Goal: Transaction & Acquisition: Purchase product/service

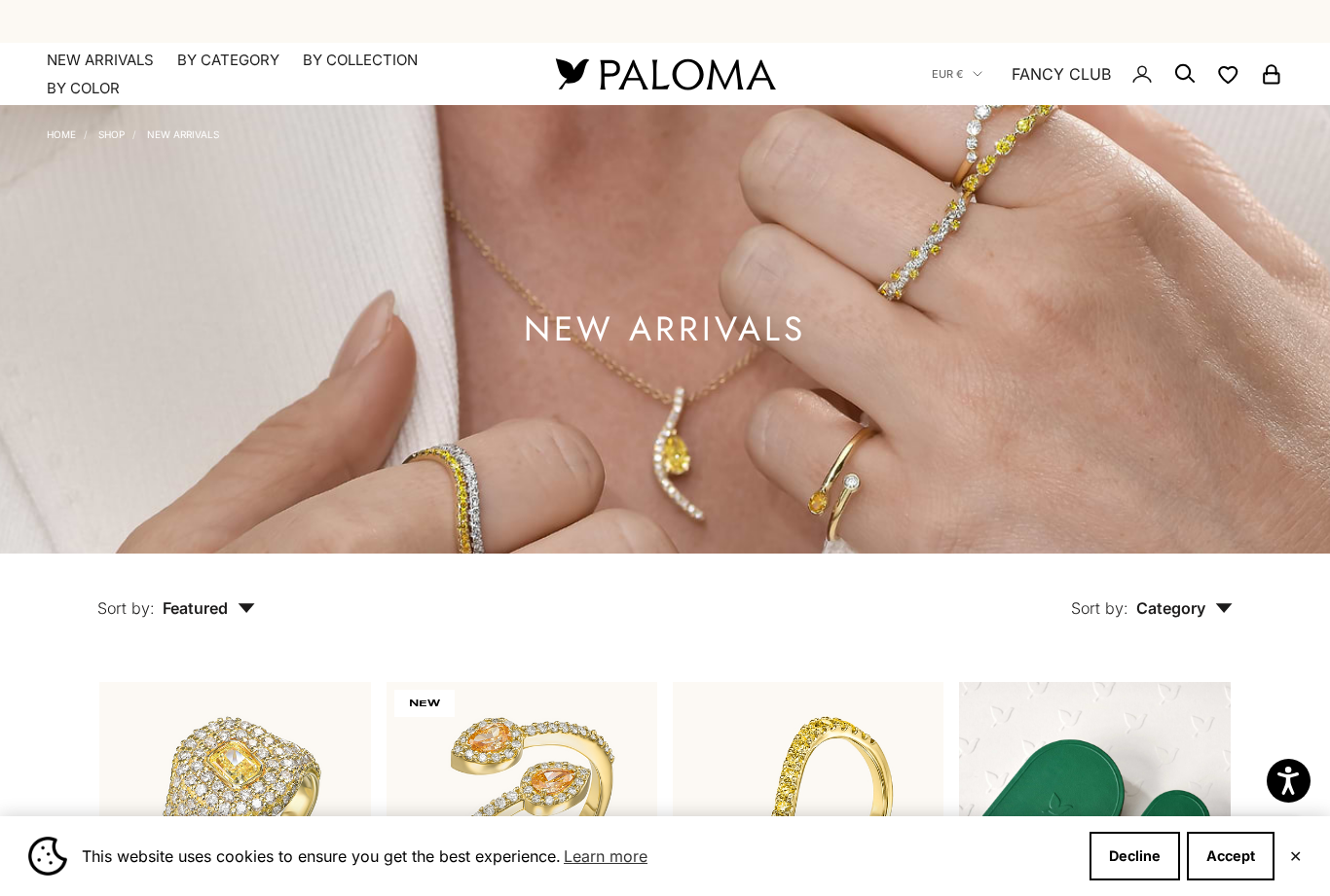
click at [1235, 853] on button "Accept" at bounding box center [1231, 856] width 88 height 49
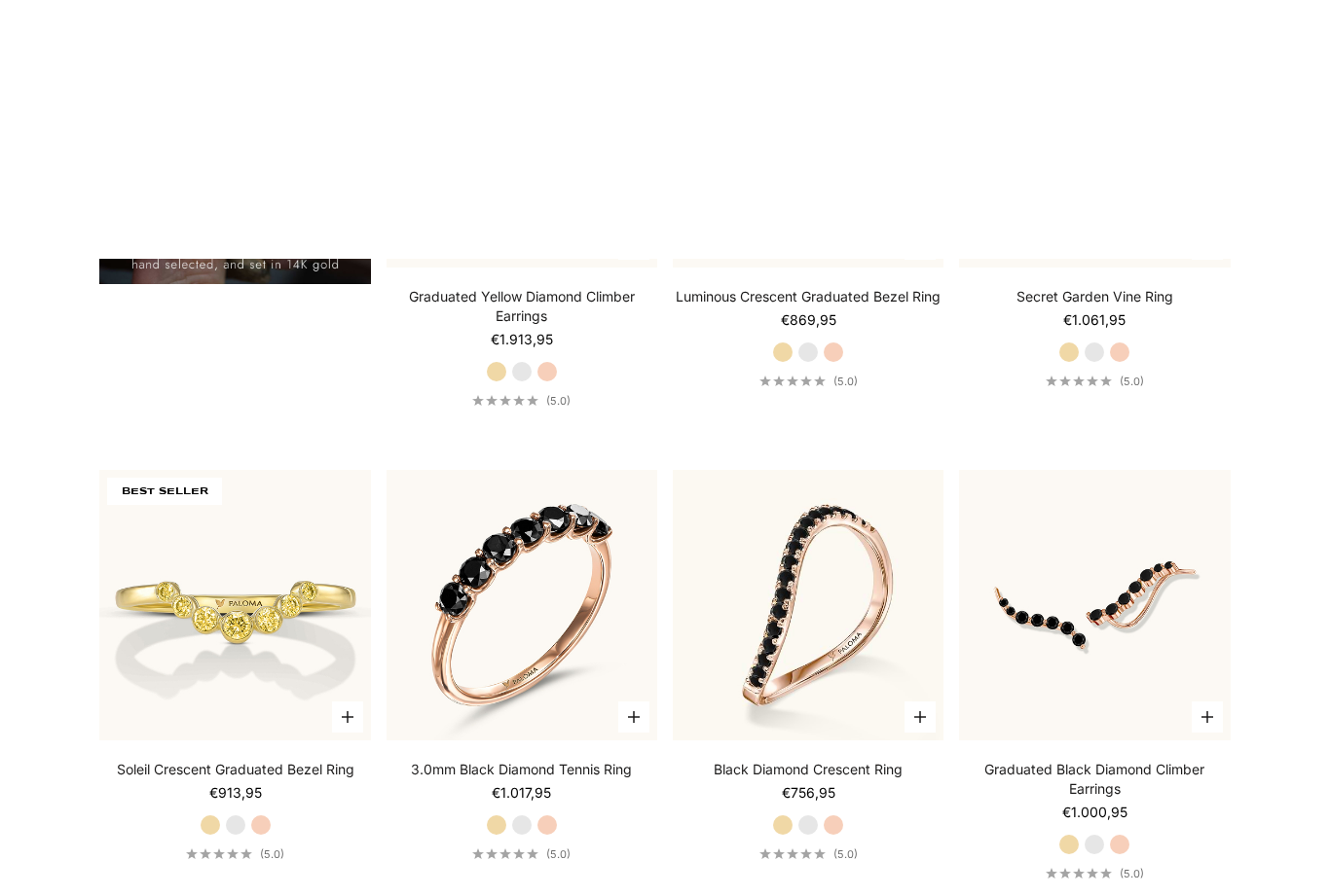
scroll to position [1472, 0]
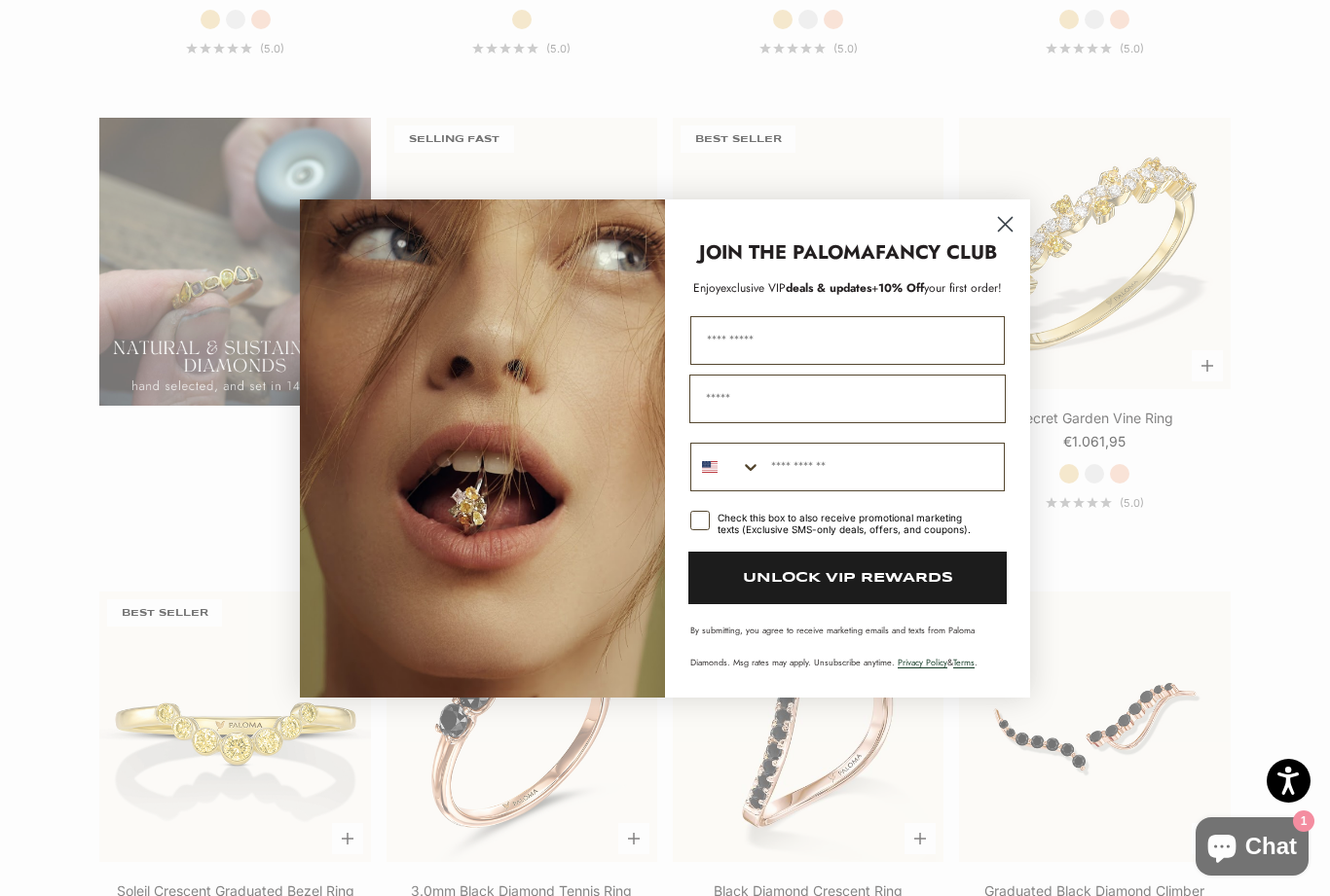
click at [1008, 228] on circle "Close dialog" at bounding box center [1005, 223] width 32 height 32
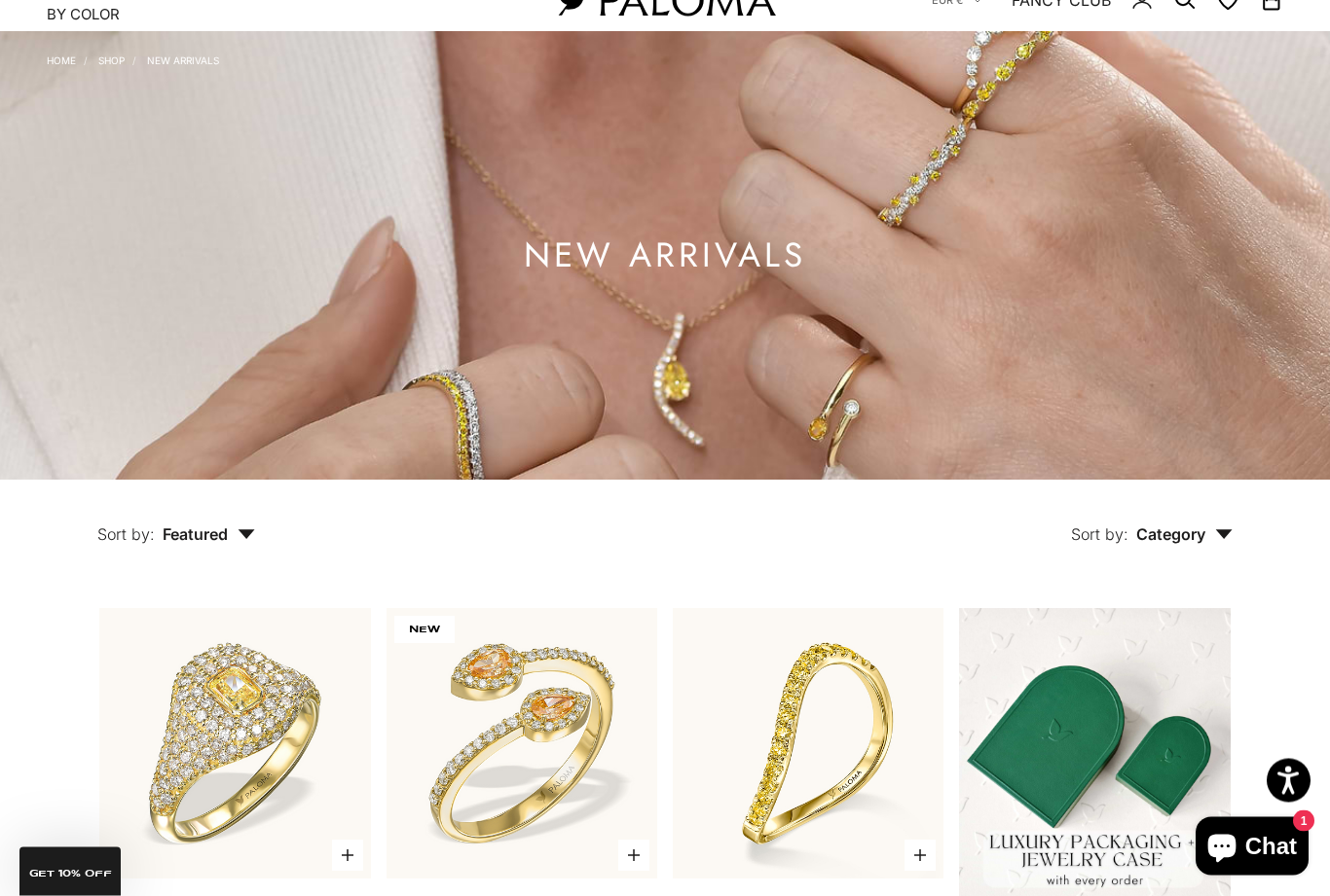
scroll to position [0, 0]
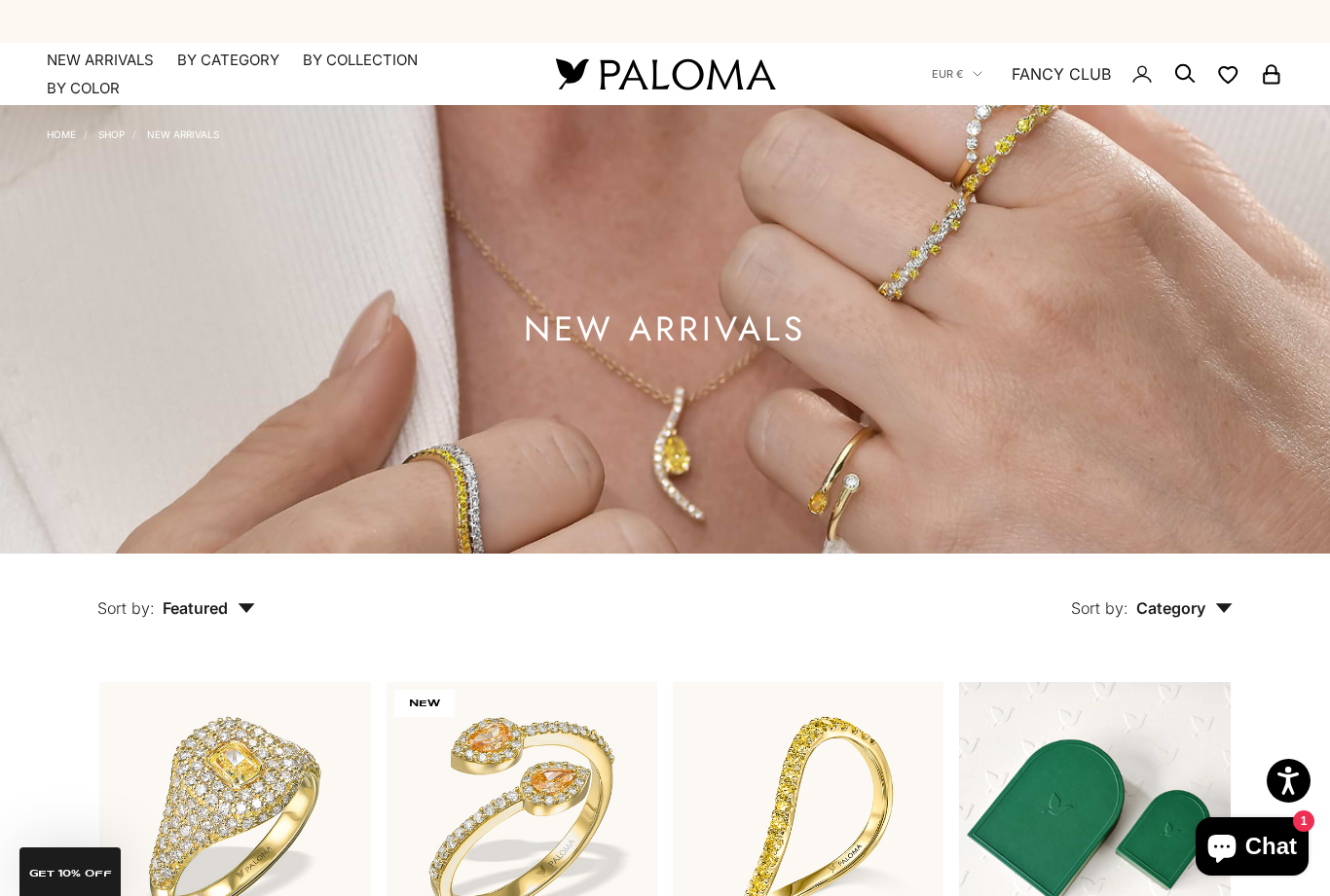
click at [238, 58] on summary "By Category" at bounding box center [228, 60] width 102 height 19
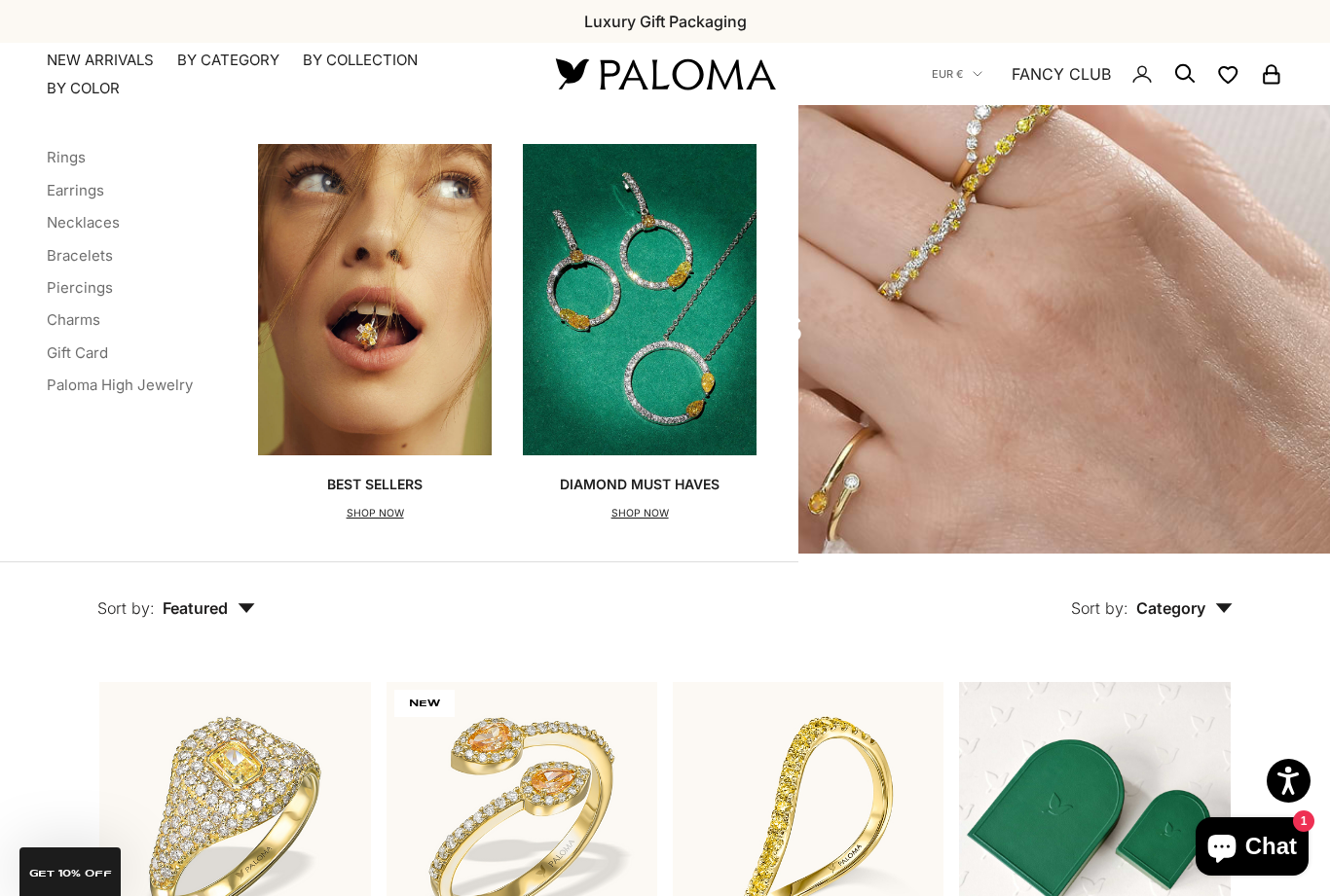
click at [52, 159] on link "Rings" at bounding box center [66, 157] width 39 height 19
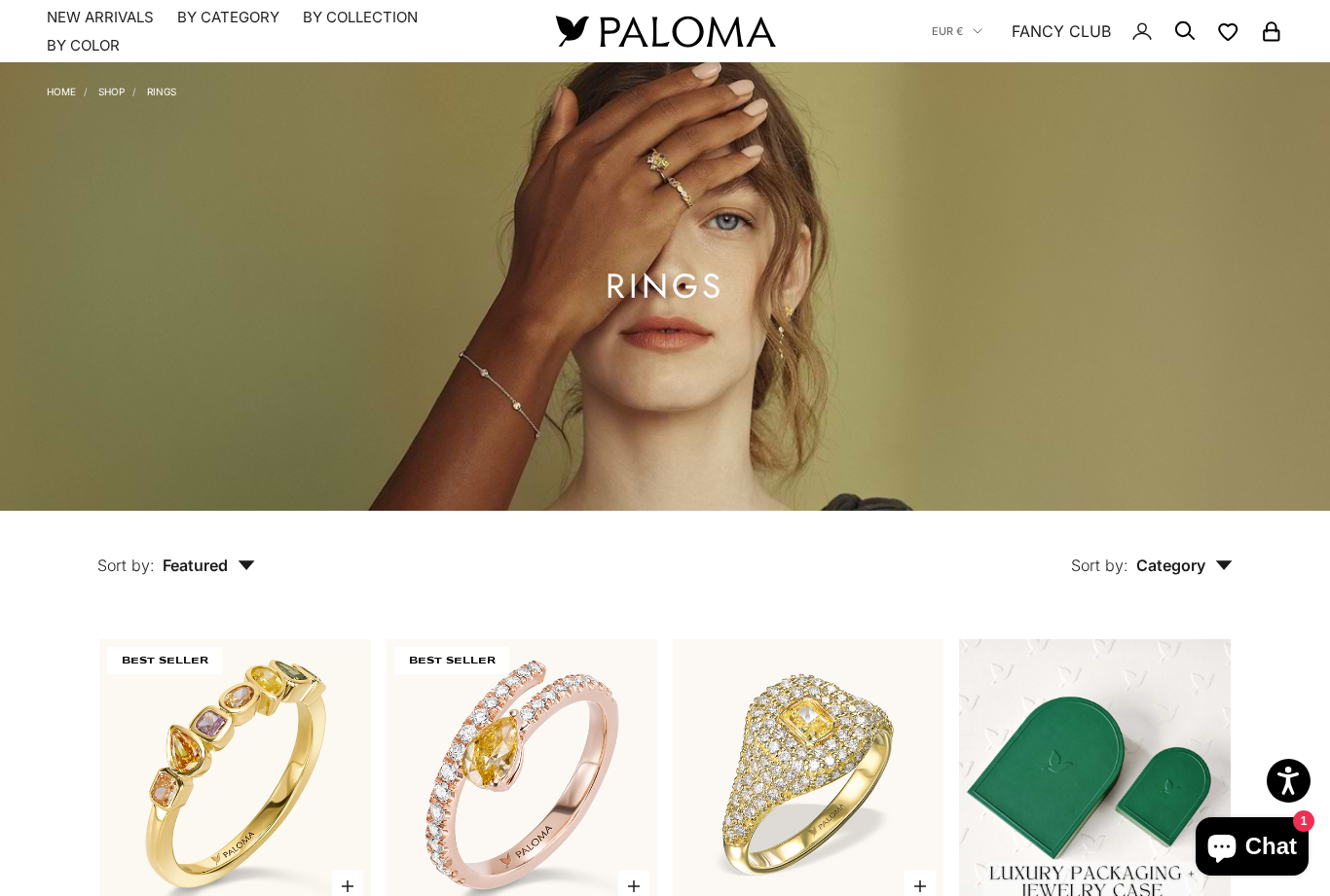
scroll to position [408, 0]
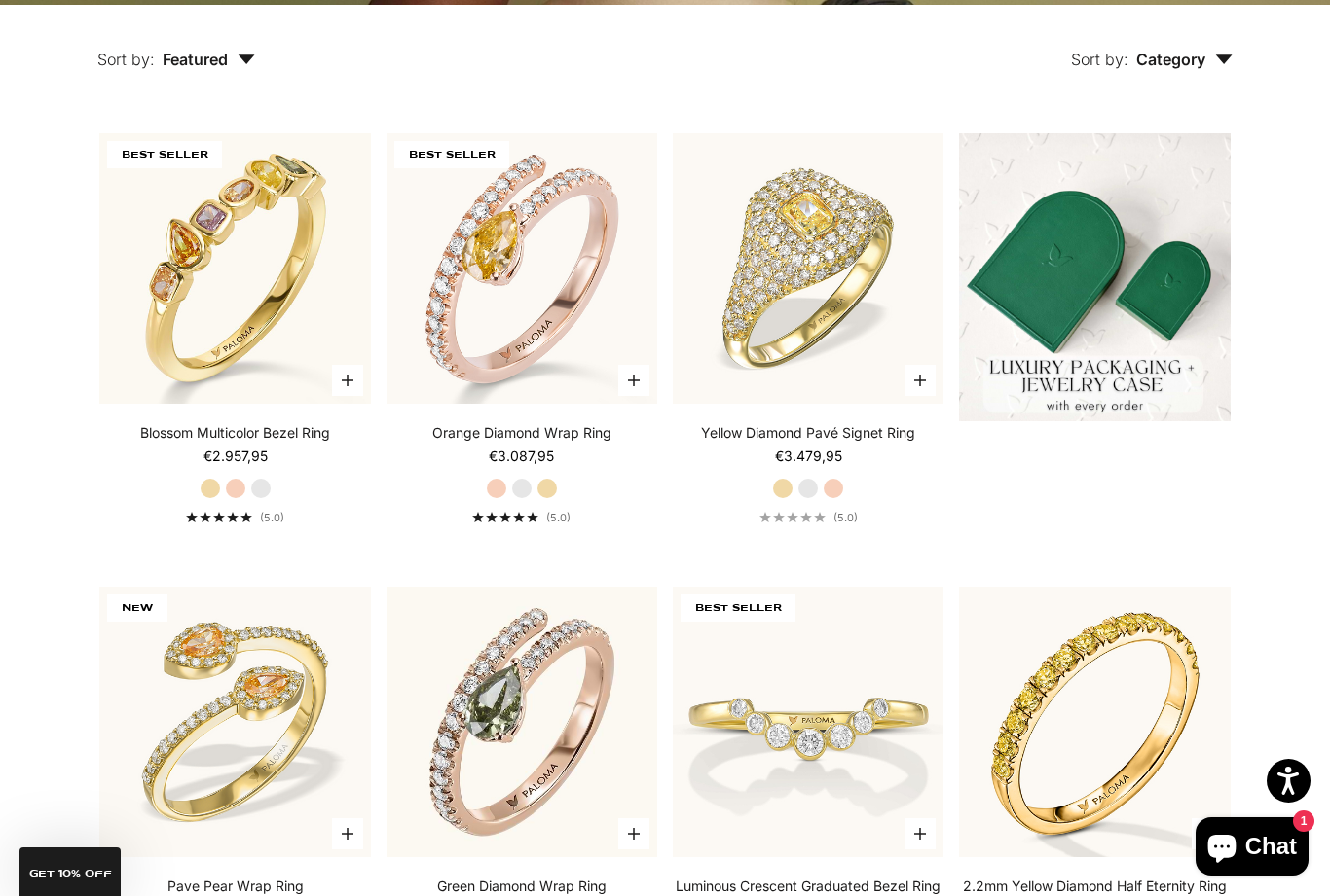
click at [520, 500] on label "White Gold" at bounding box center [522, 489] width 21 height 21
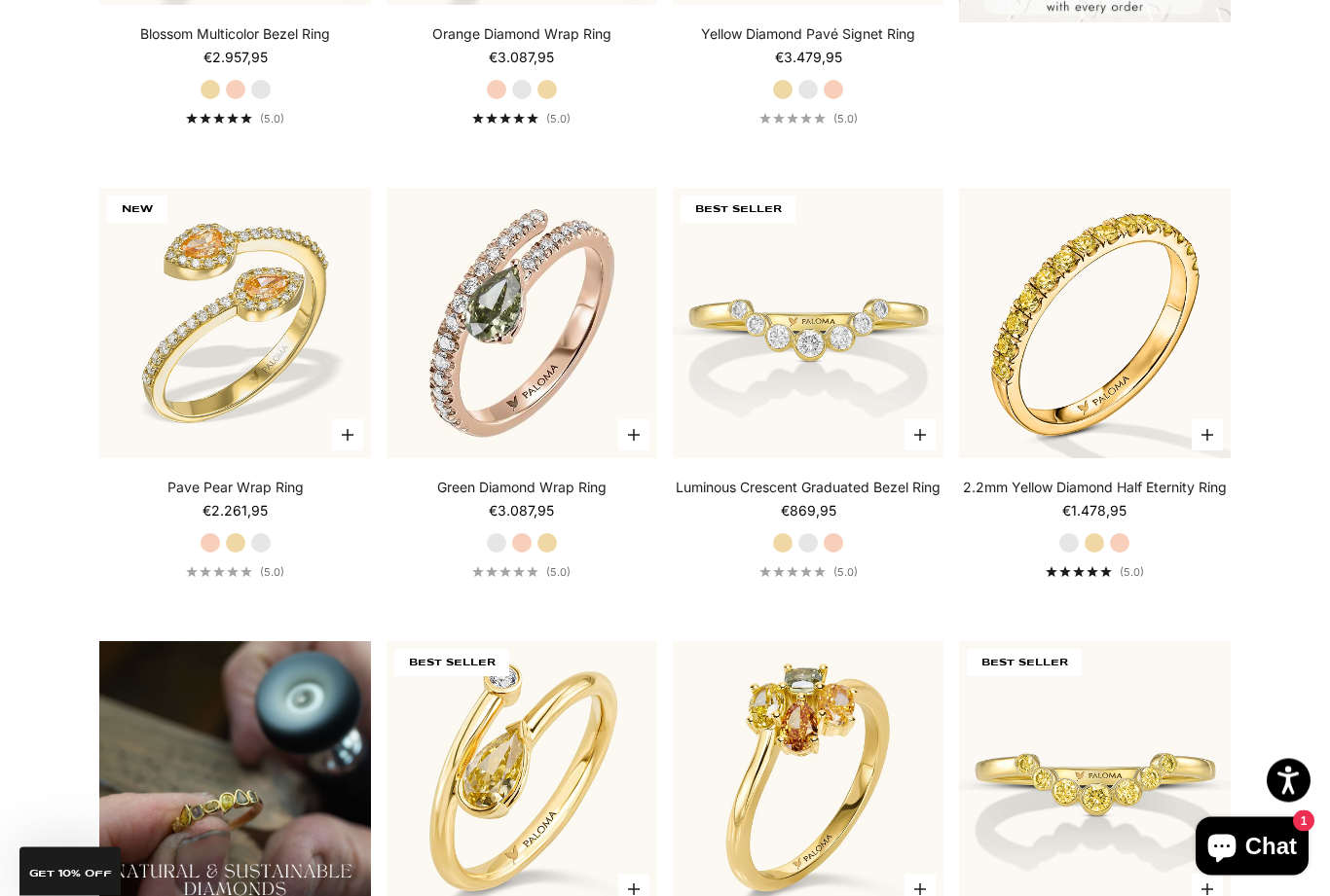
scroll to position [949, 0]
click at [521, 552] on label "Rose Gold" at bounding box center [522, 541] width 21 height 21
click at [550, 552] on label "Yellow Gold" at bounding box center [547, 541] width 21 height 21
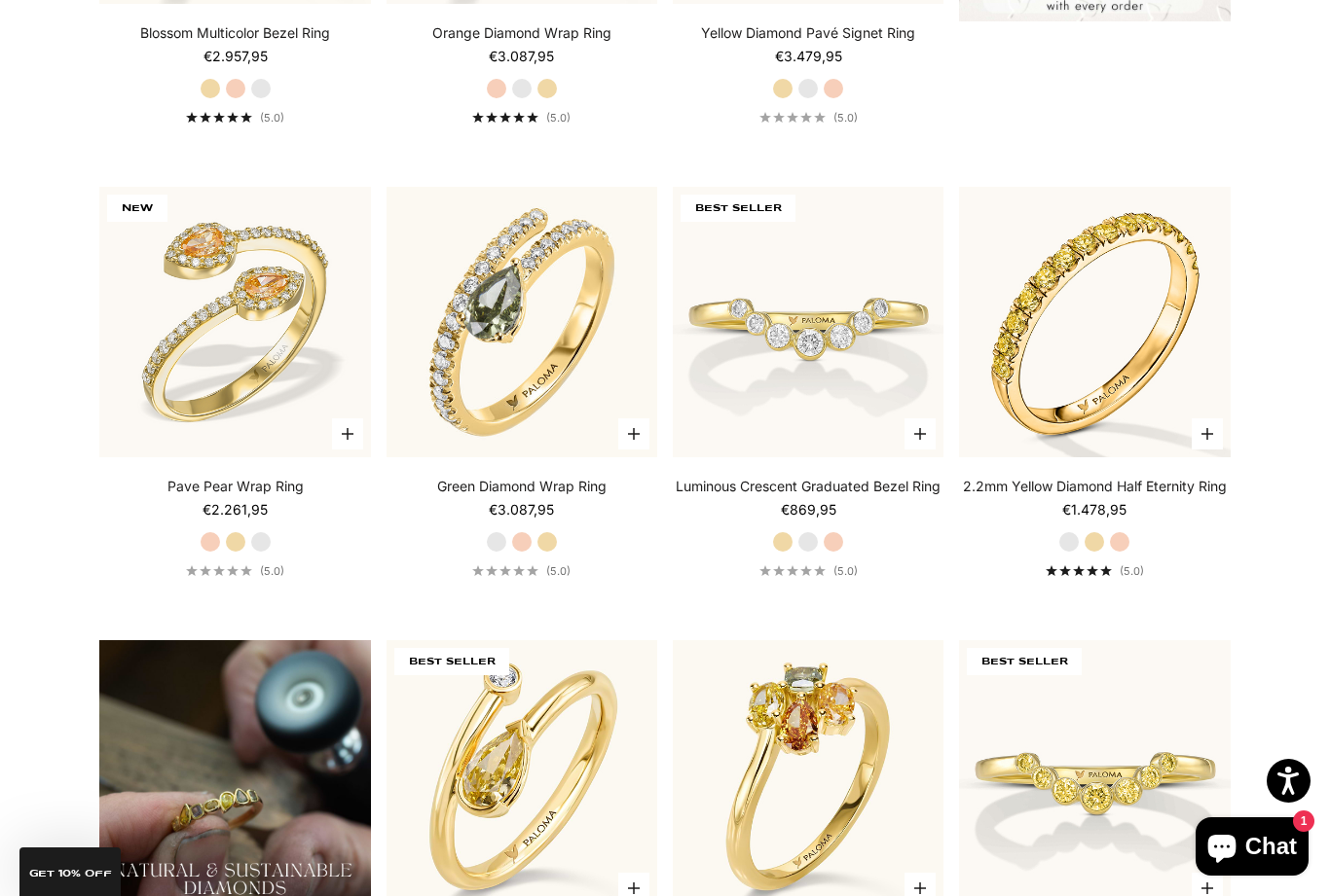
click at [492, 552] on label "White Gold" at bounding box center [497, 541] width 21 height 21
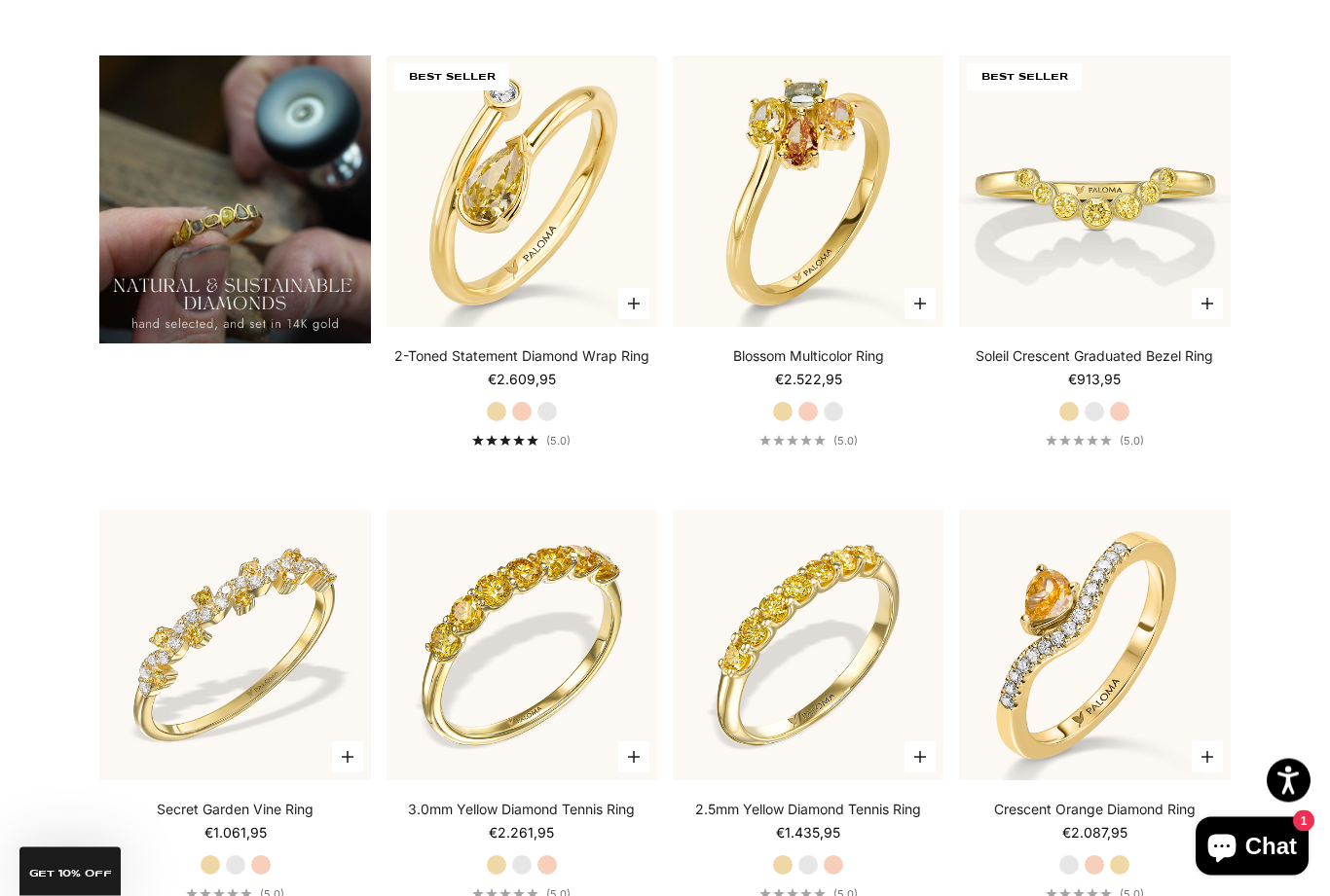
scroll to position [1534, 0]
click at [1094, 423] on label "White Gold" at bounding box center [1094, 412] width 21 height 21
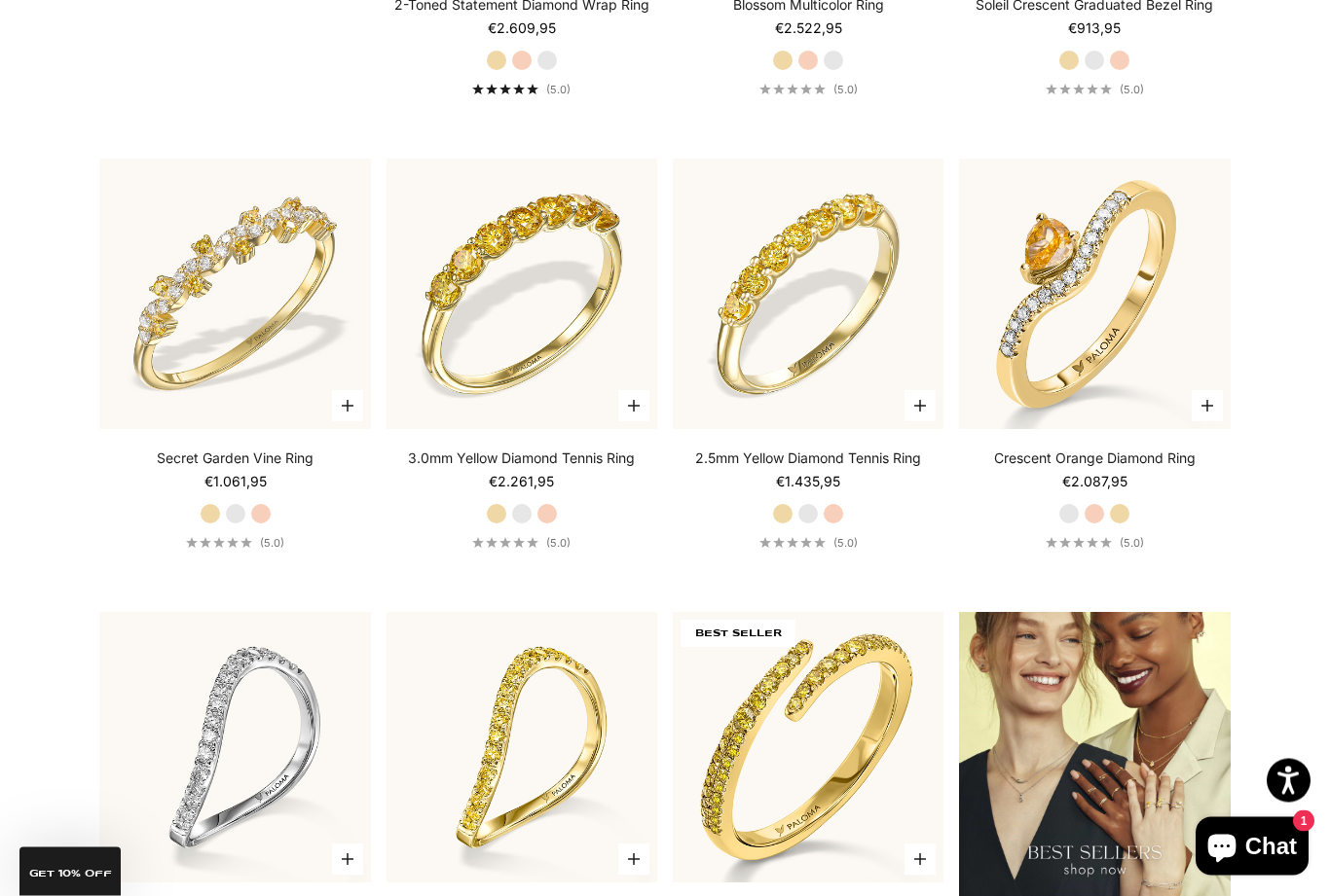
scroll to position [1885, 0]
click at [514, 524] on label "White Gold" at bounding box center [522, 513] width 21 height 21
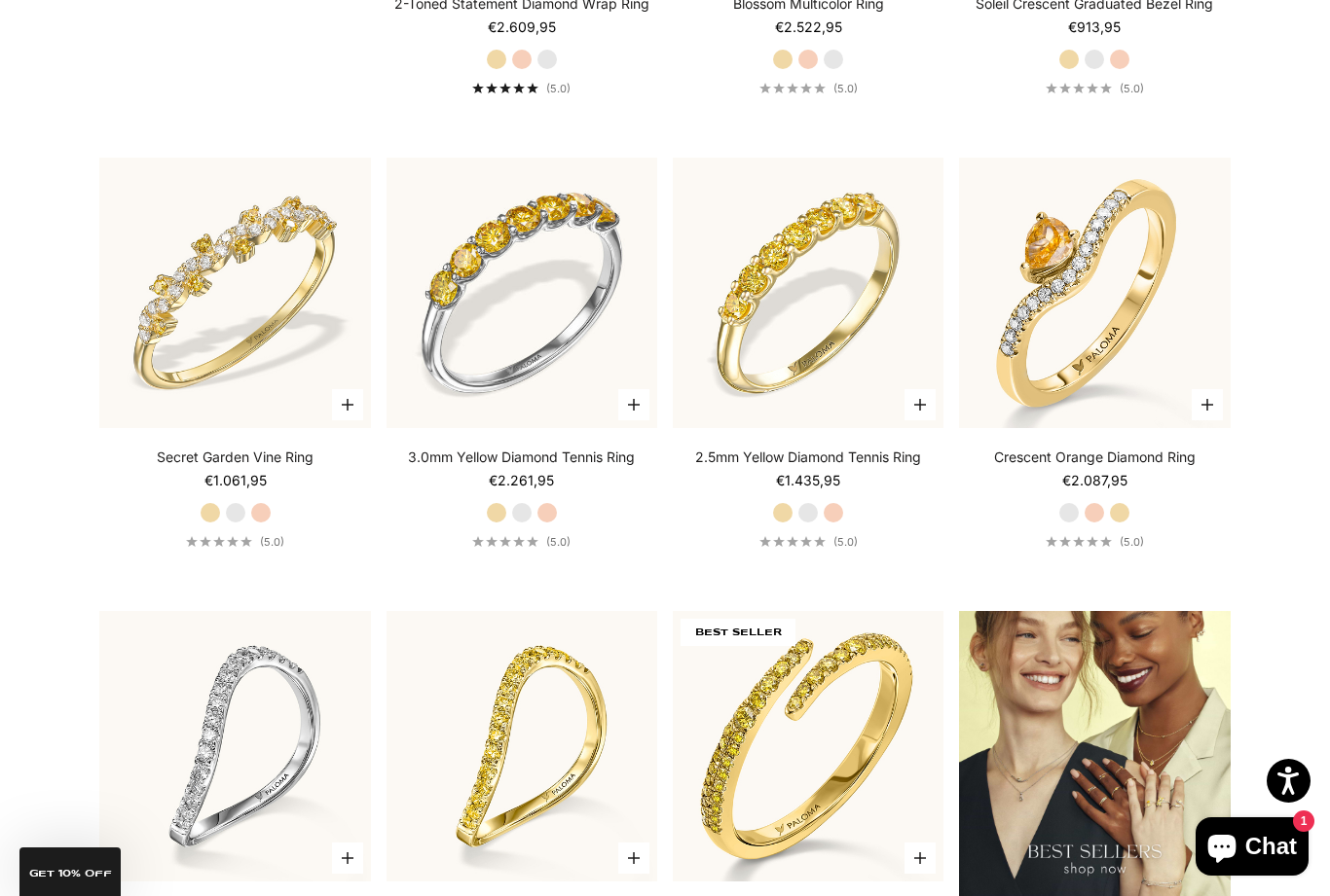
click at [543, 524] on label "Rose Gold" at bounding box center [547, 513] width 21 height 21
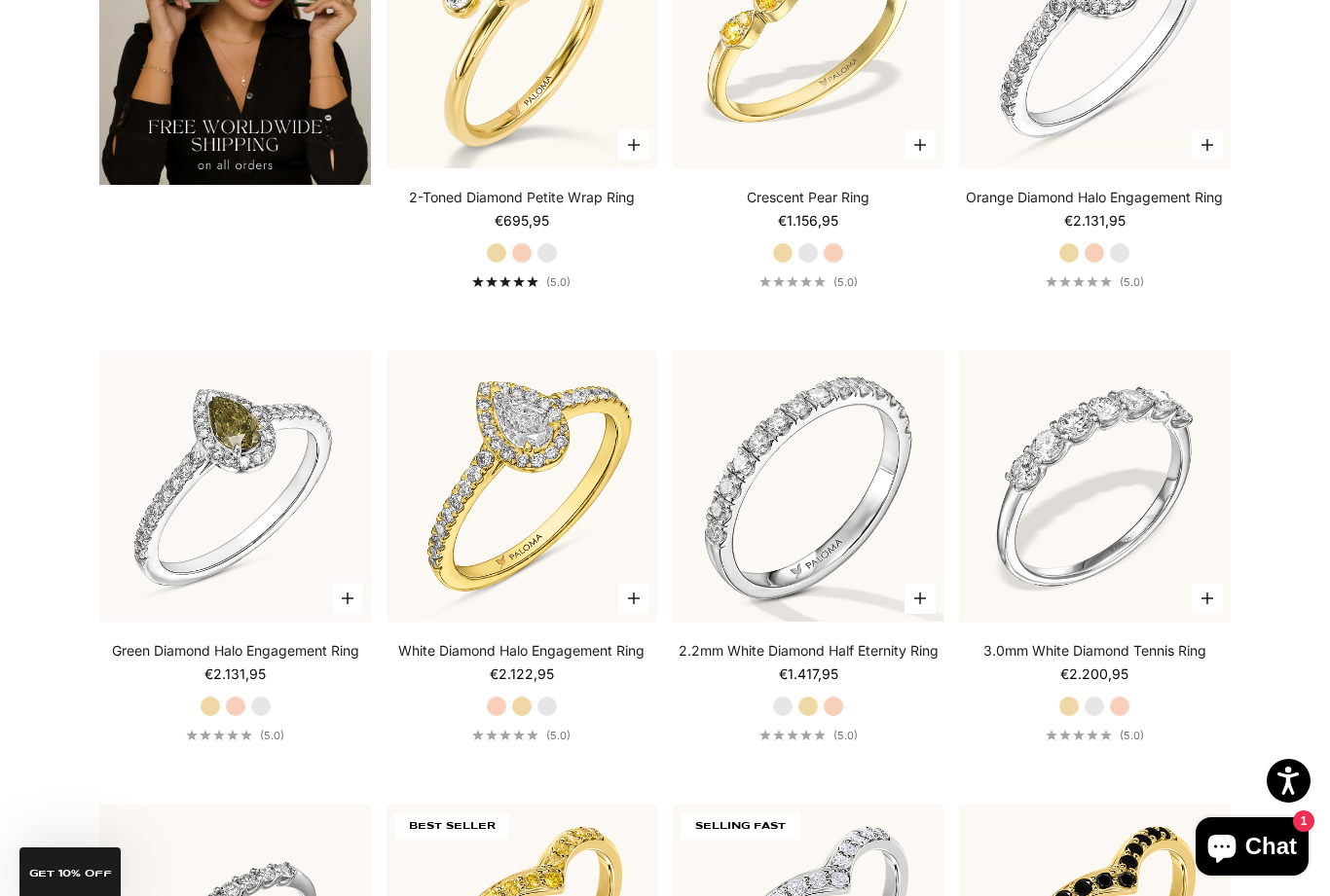
scroll to position [3918, 0]
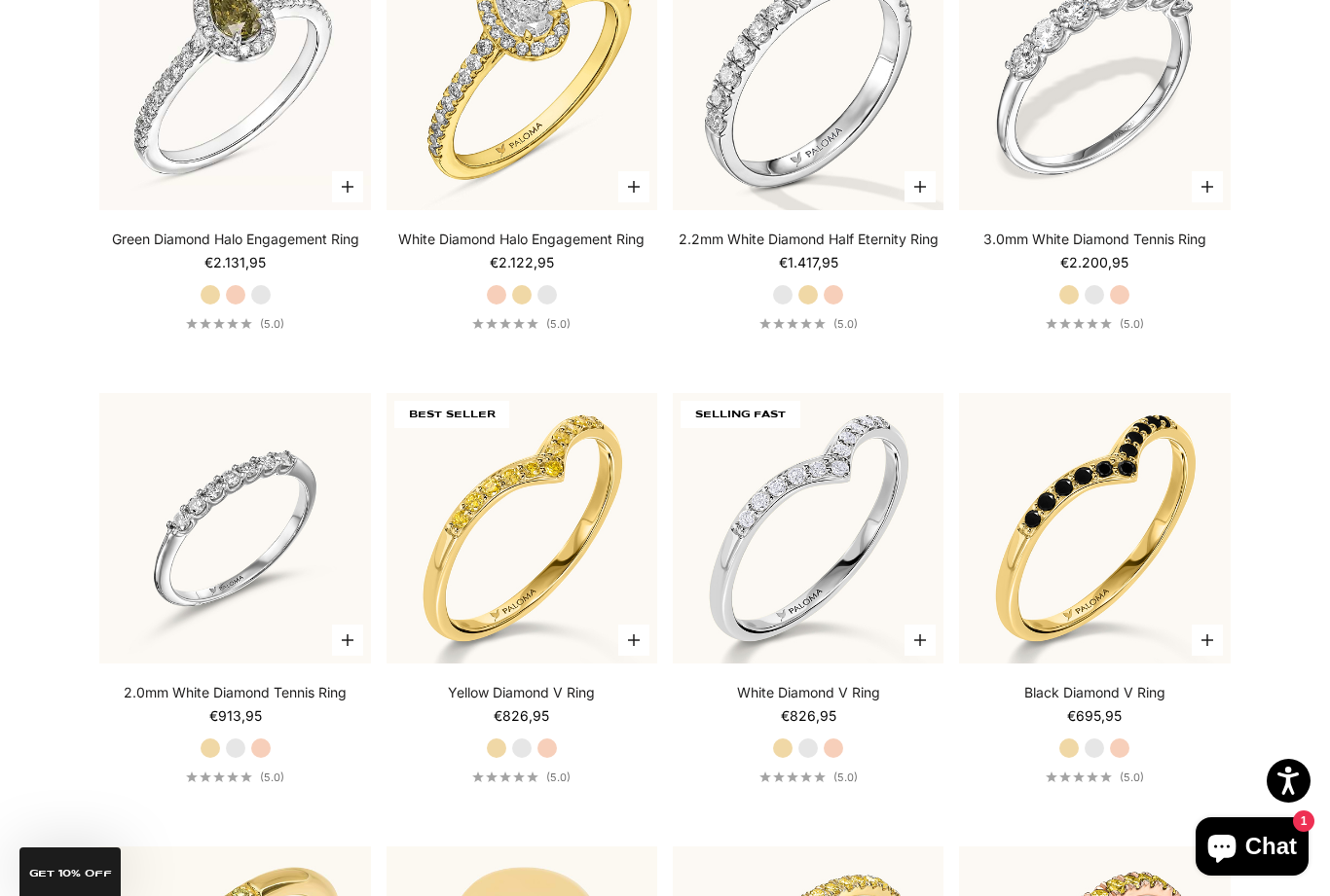
click at [223, 78] on img at bounding box center [236, 75] width 298 height 298
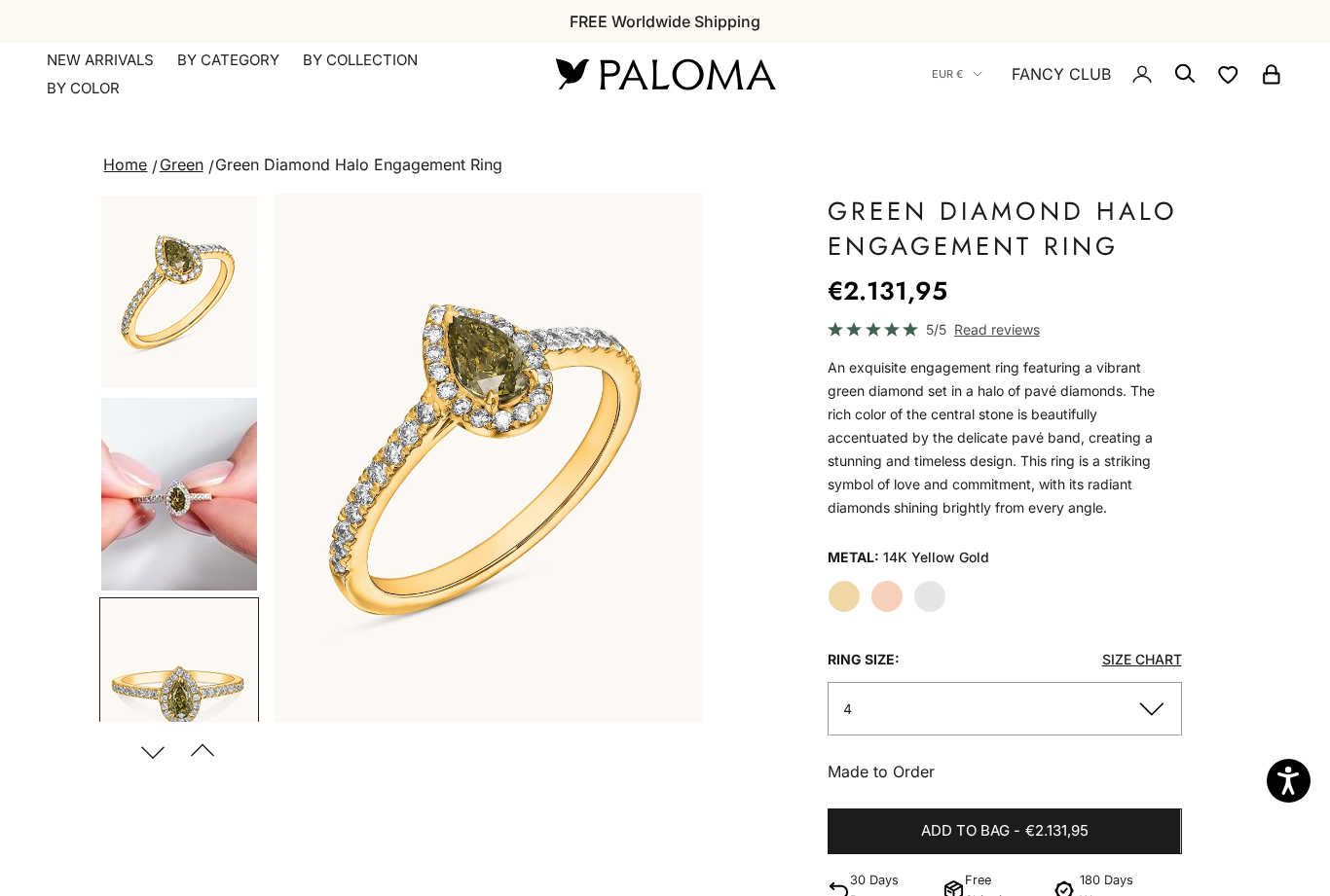
scroll to position [235, 0]
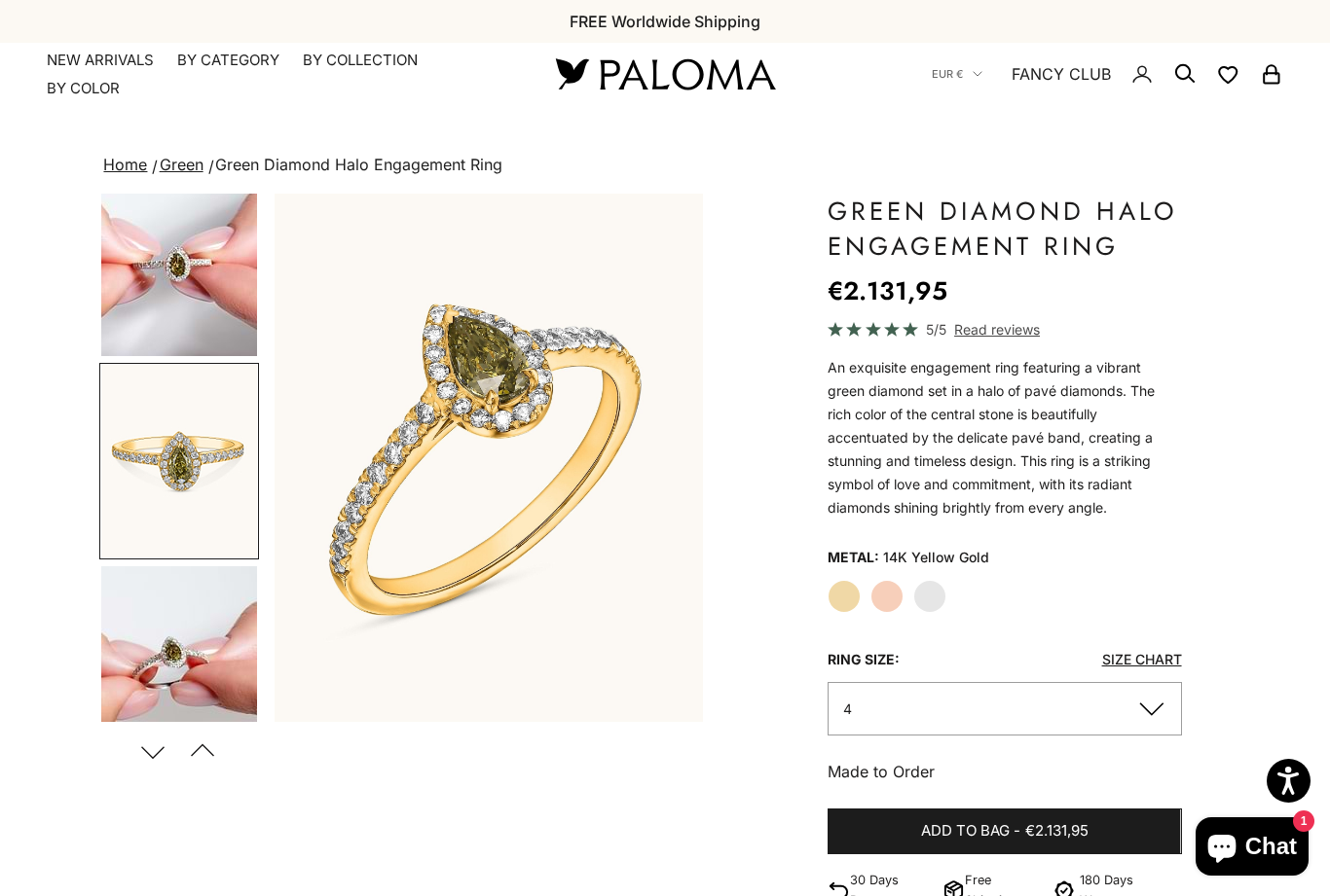
click at [156, 753] on button "Next" at bounding box center [153, 751] width 44 height 45
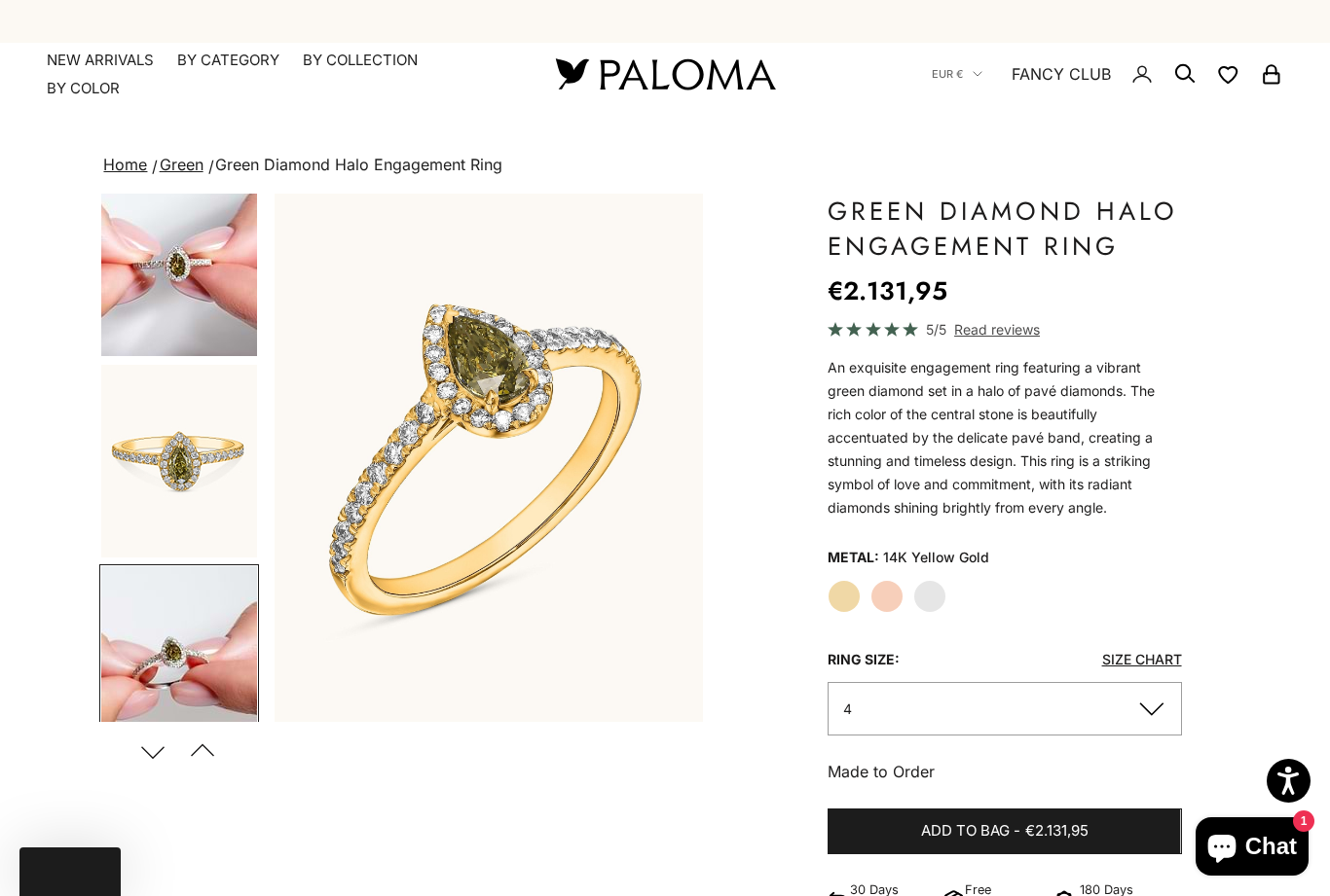
click at [158, 754] on button "Next" at bounding box center [153, 751] width 44 height 45
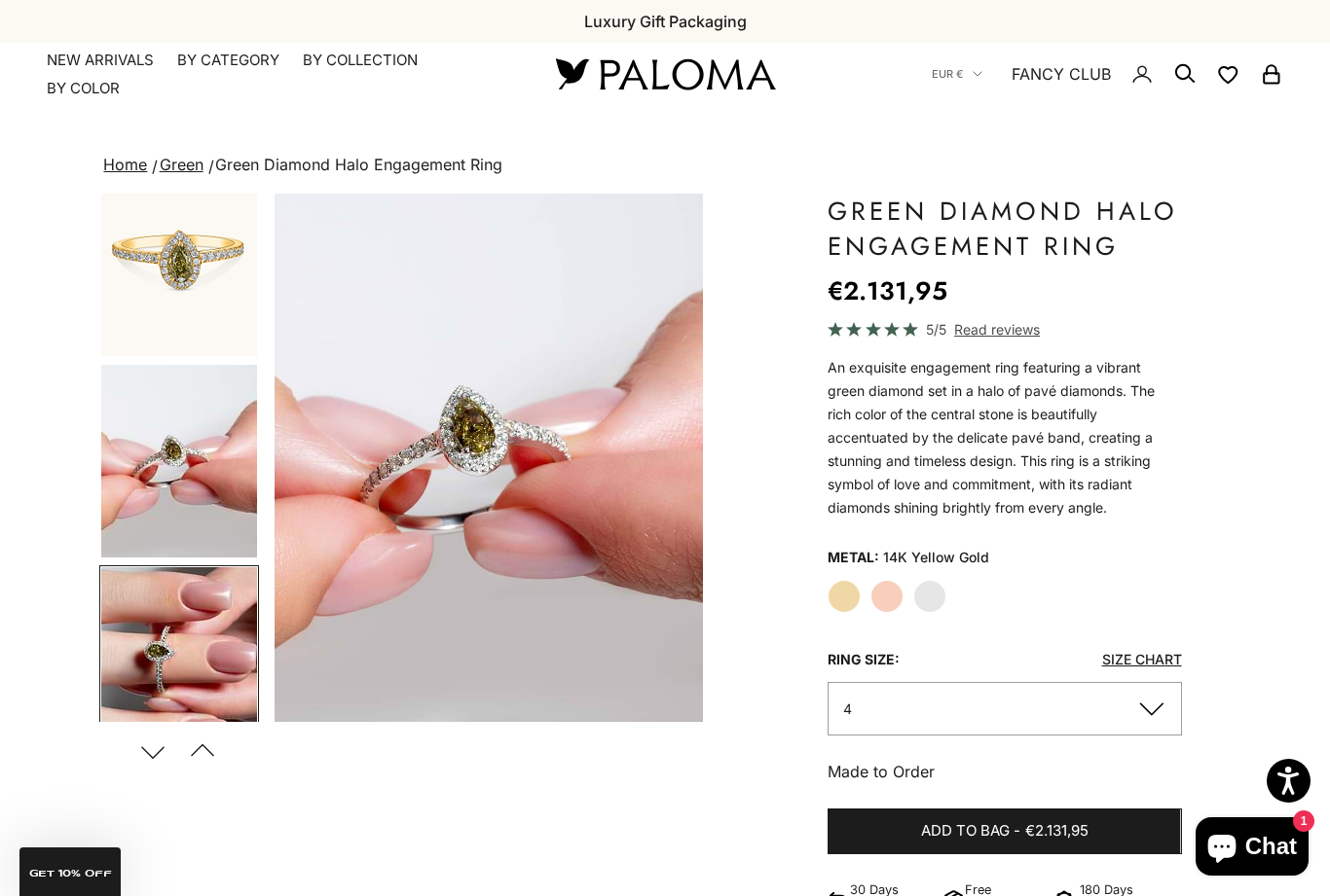
scroll to position [0, 1805]
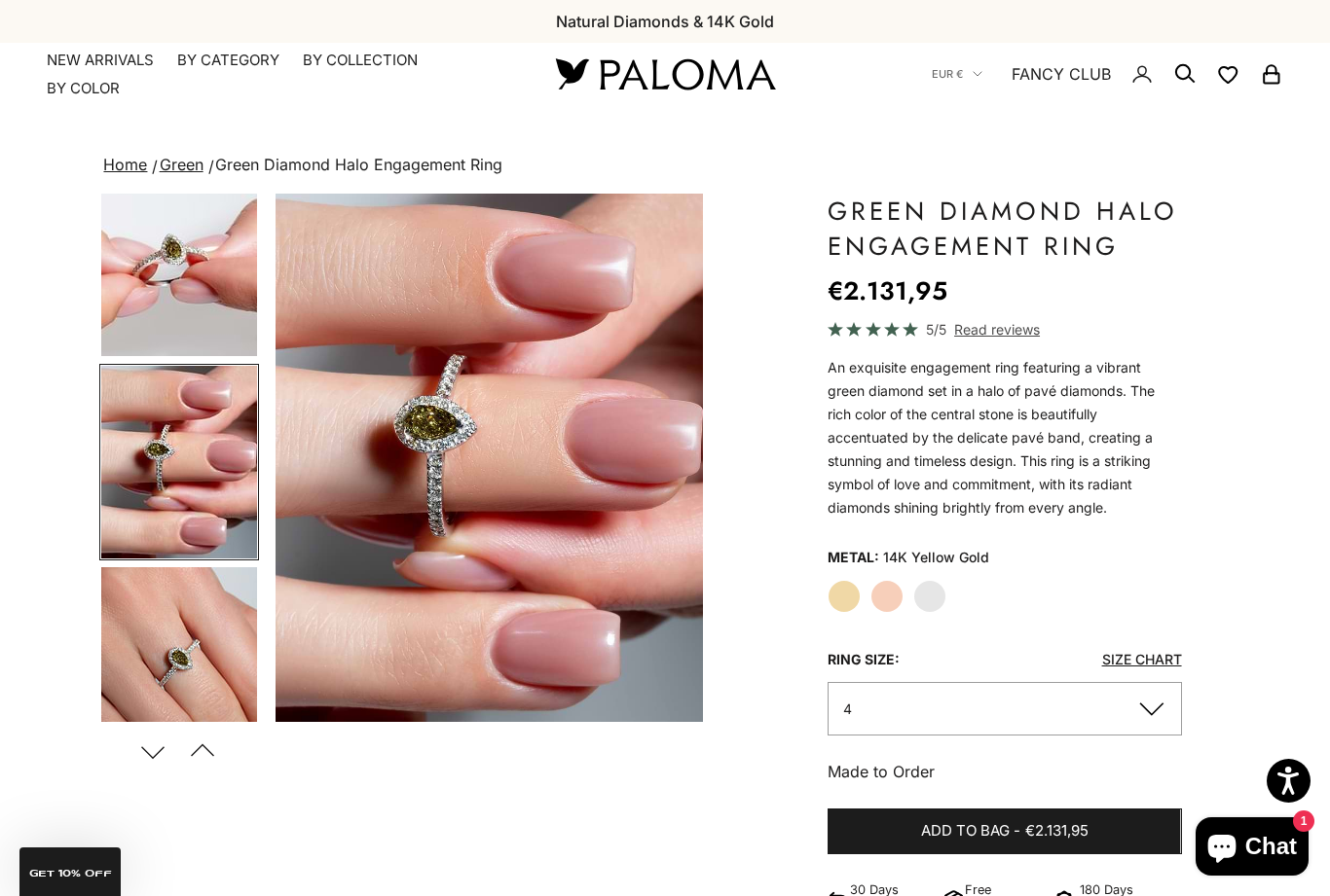
click at [186, 646] on img "Go to item 10" at bounding box center [179, 663] width 156 height 193
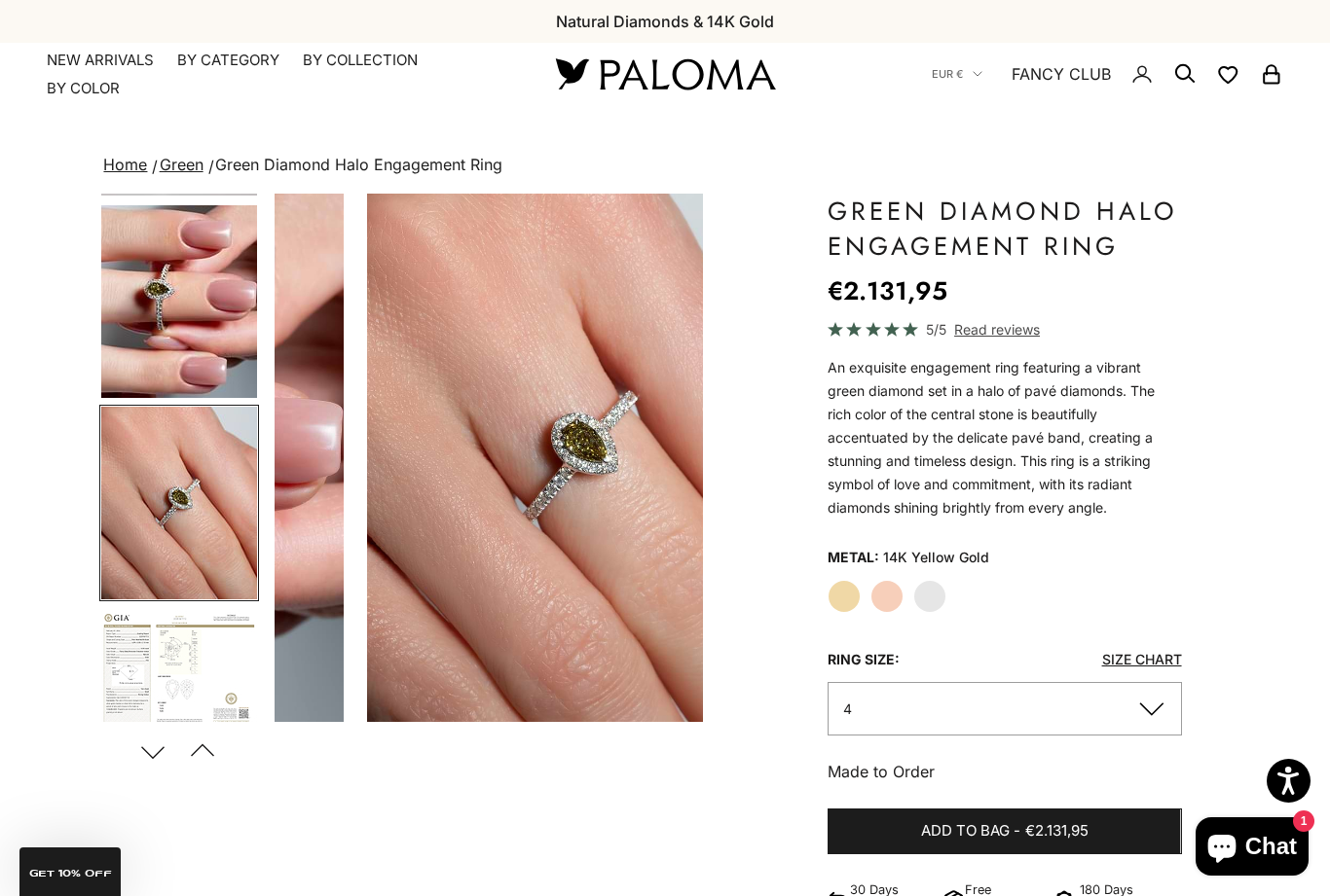
scroll to position [0, 2258]
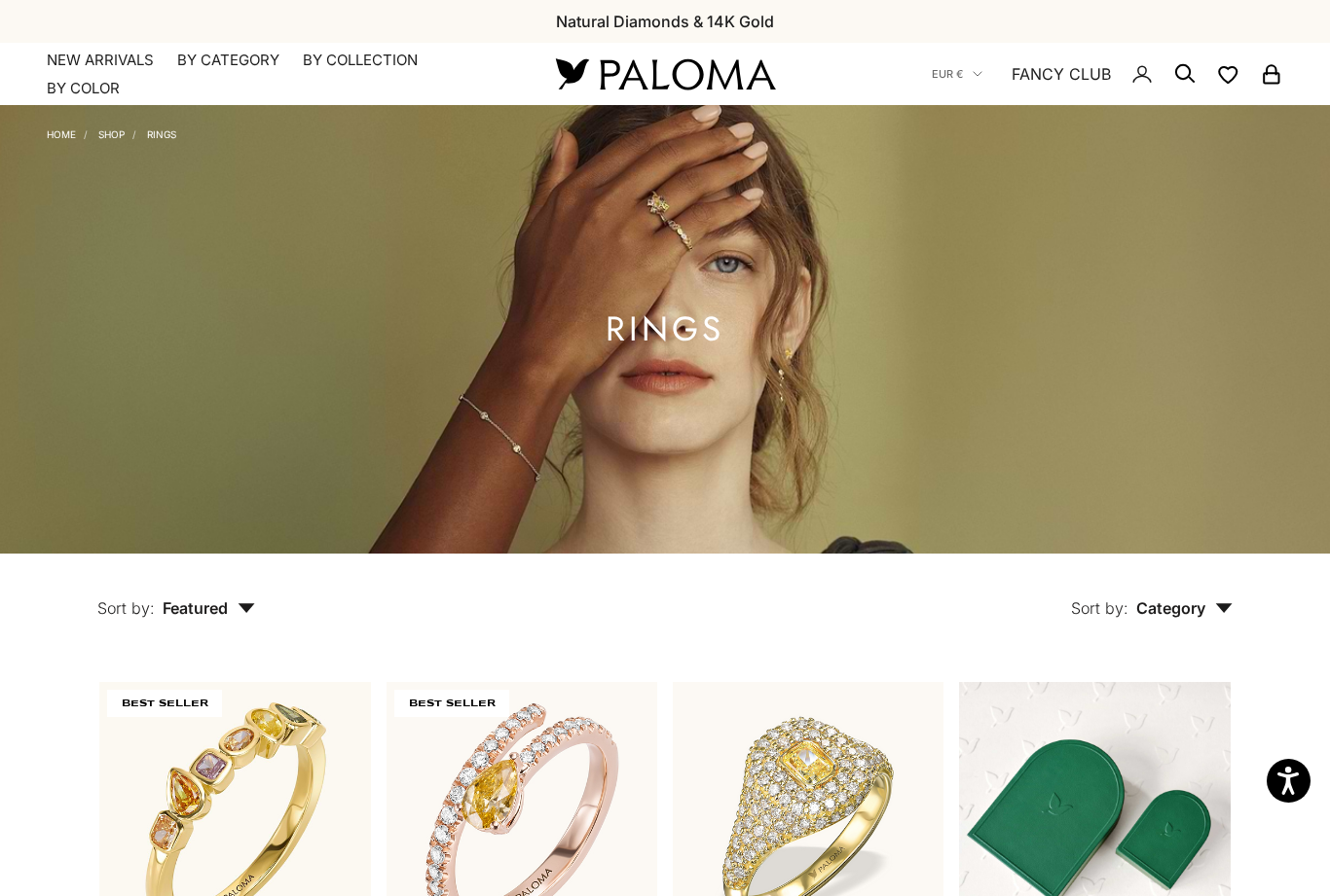
scroll to position [429, 0]
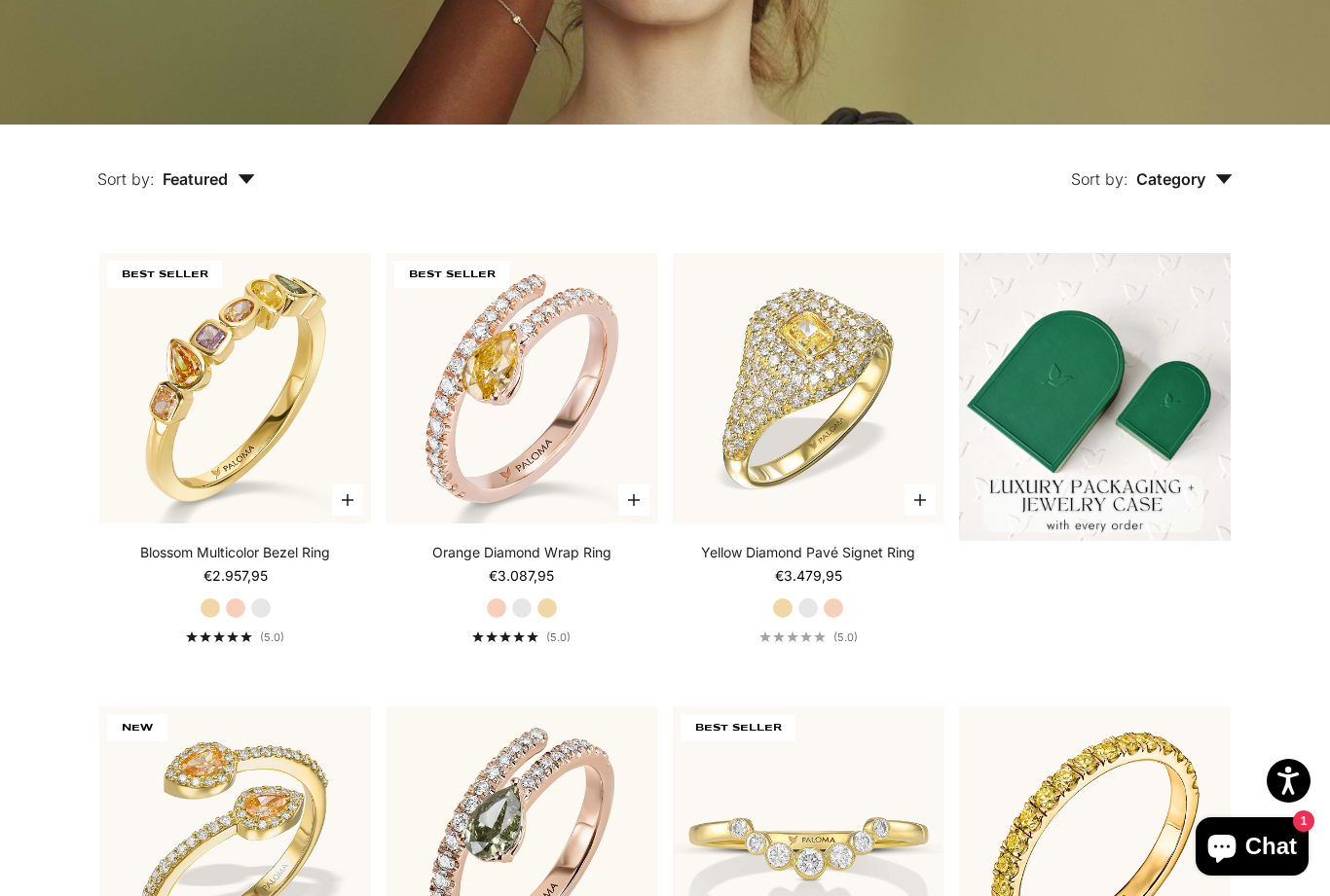
click at [227, 206] on button "Sort by: Featured" at bounding box center [176, 166] width 247 height 82
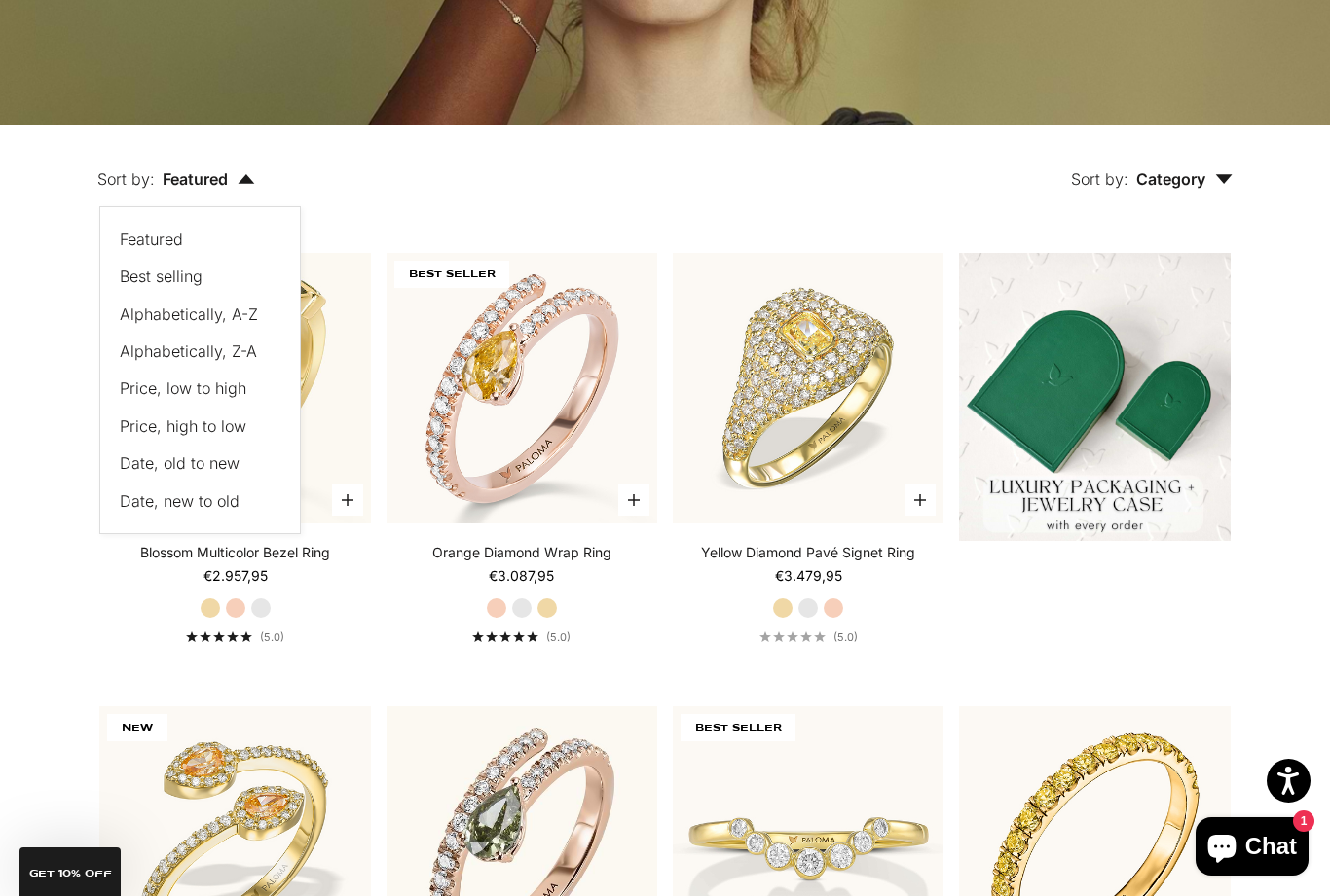
click at [180, 436] on span "Price, high to low" at bounding box center [183, 427] width 127 height 19
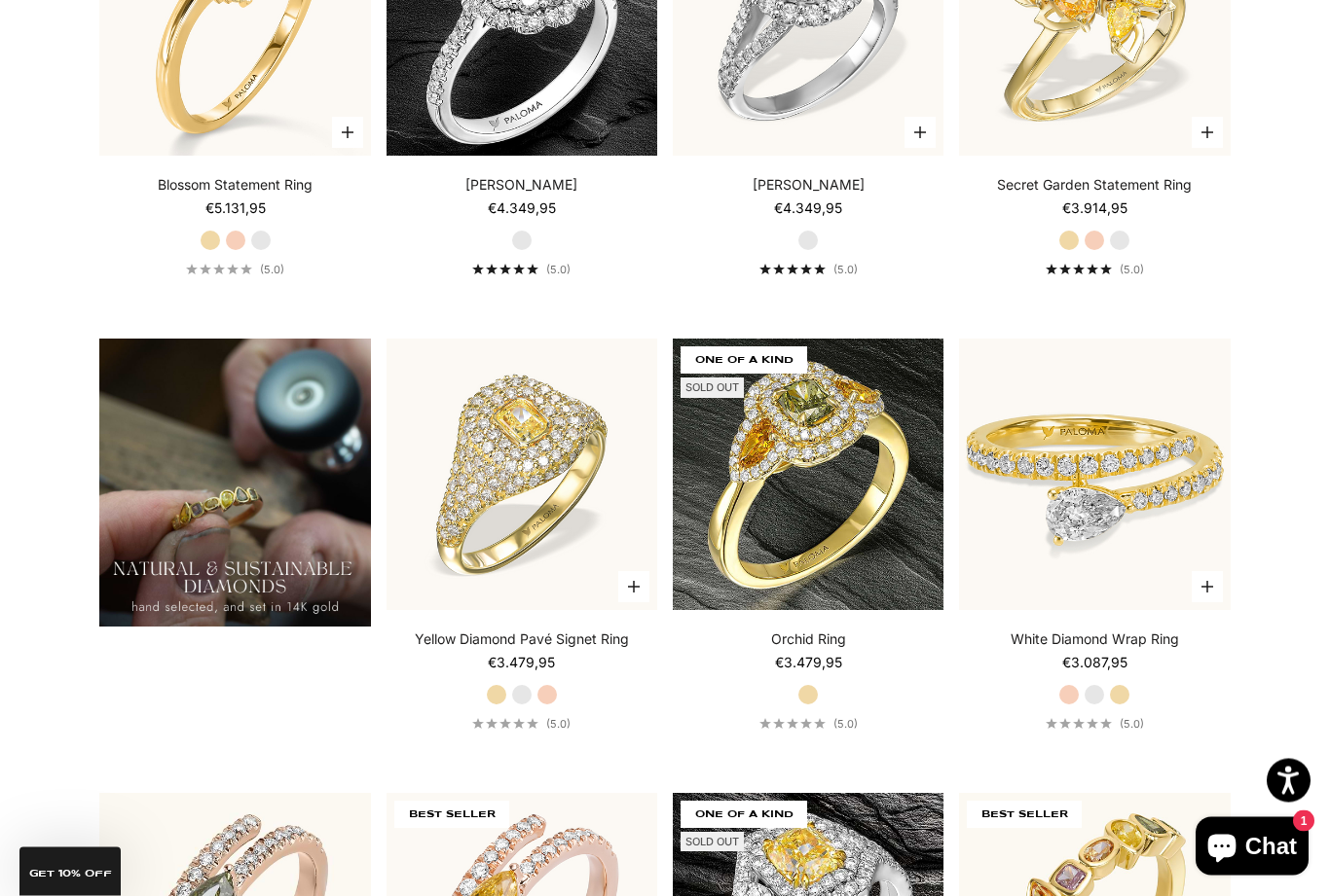
scroll to position [1251, 0]
click at [1091, 705] on label "White Gold" at bounding box center [1094, 694] width 21 height 21
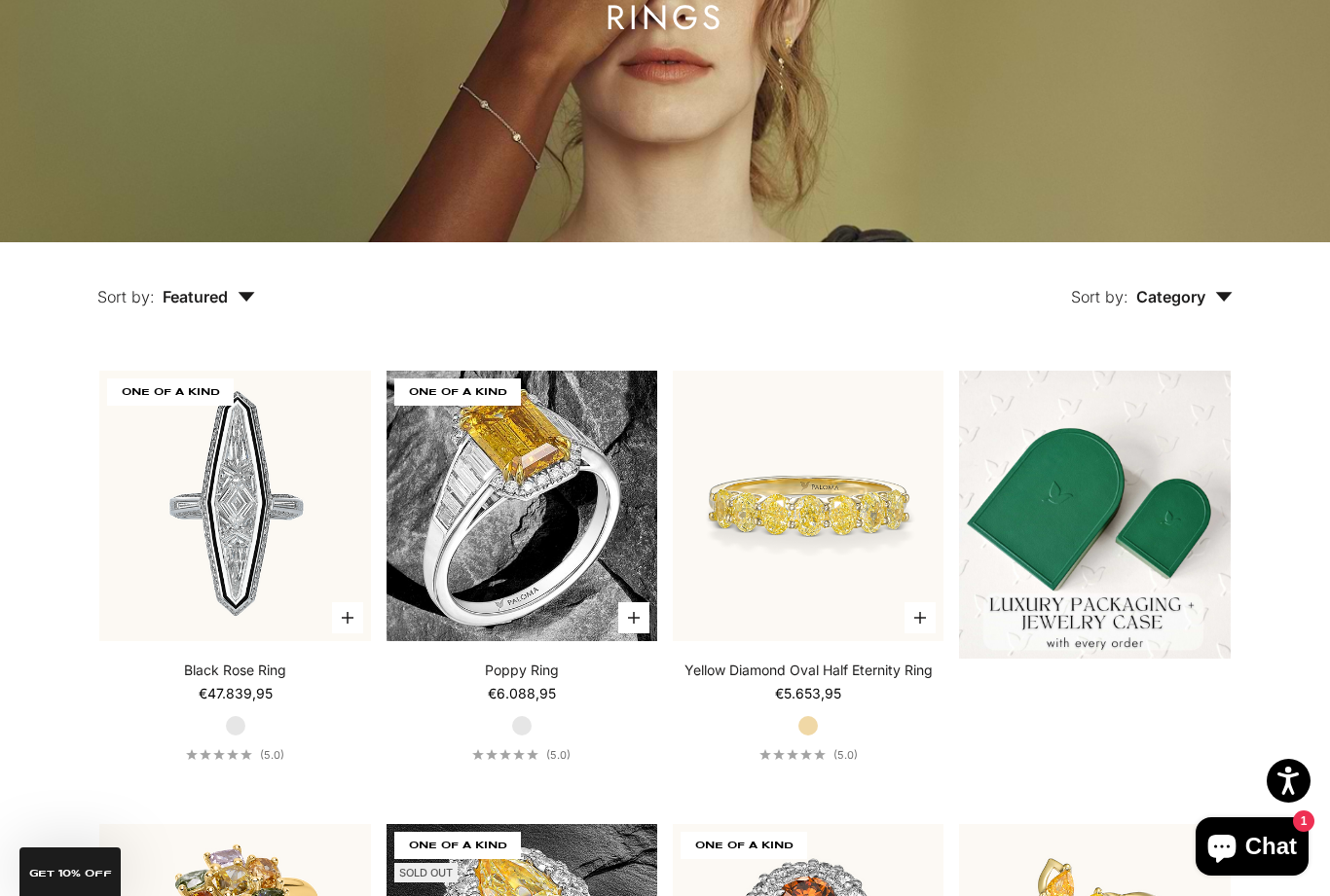
scroll to position [0, 0]
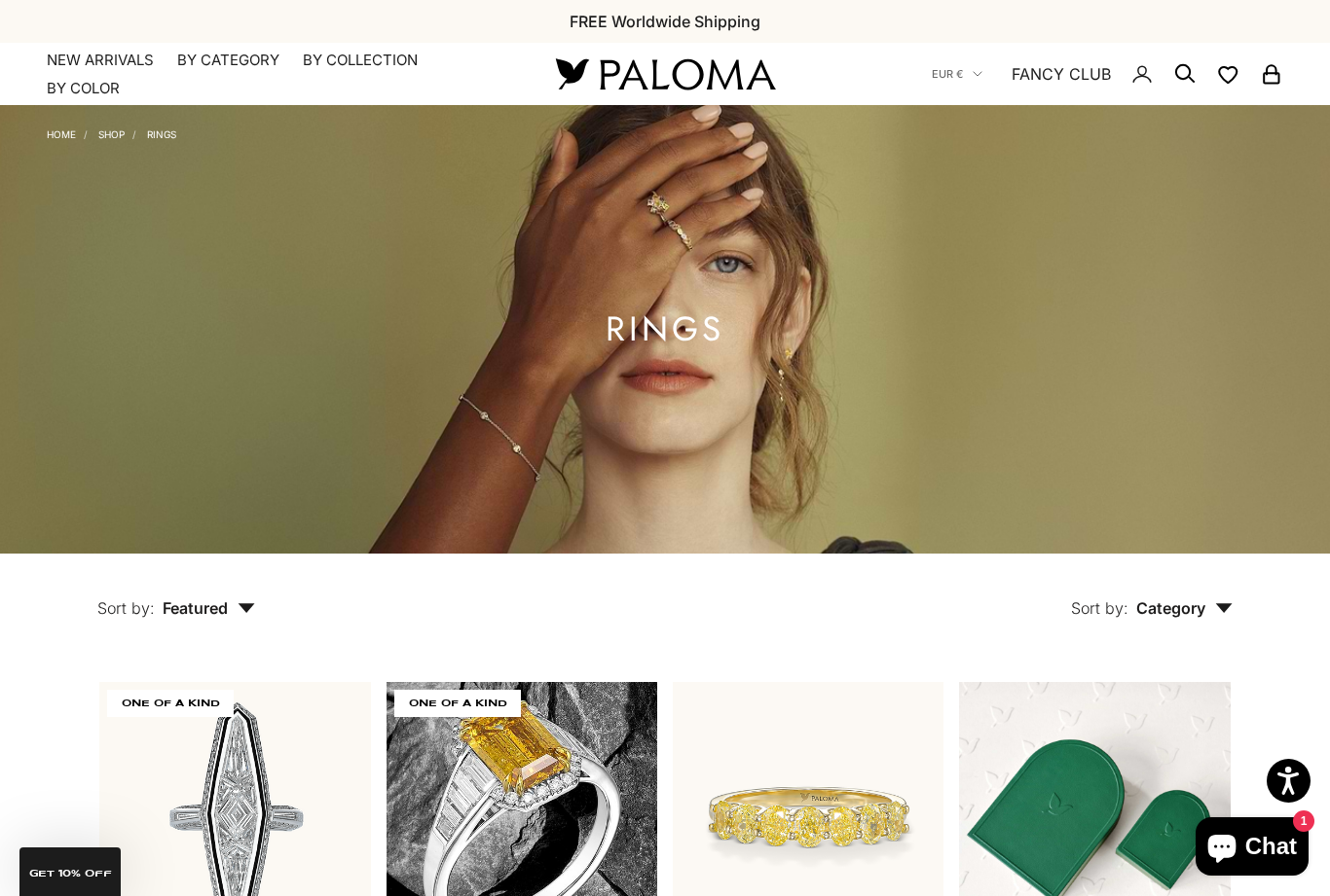
click at [235, 63] on summary "By Category" at bounding box center [228, 60] width 102 height 19
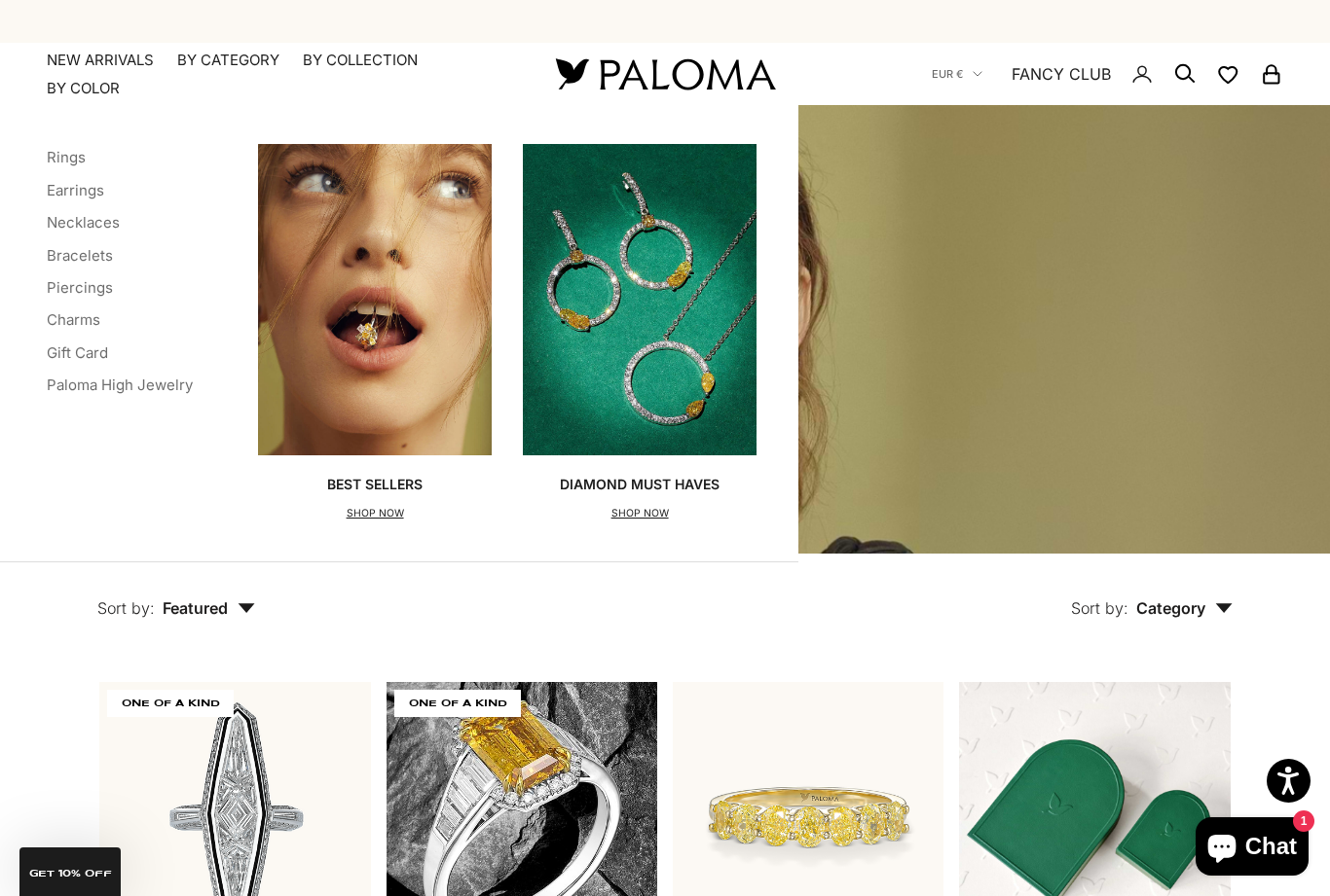
click at [66, 196] on link "Earrings" at bounding box center [75, 190] width 57 height 19
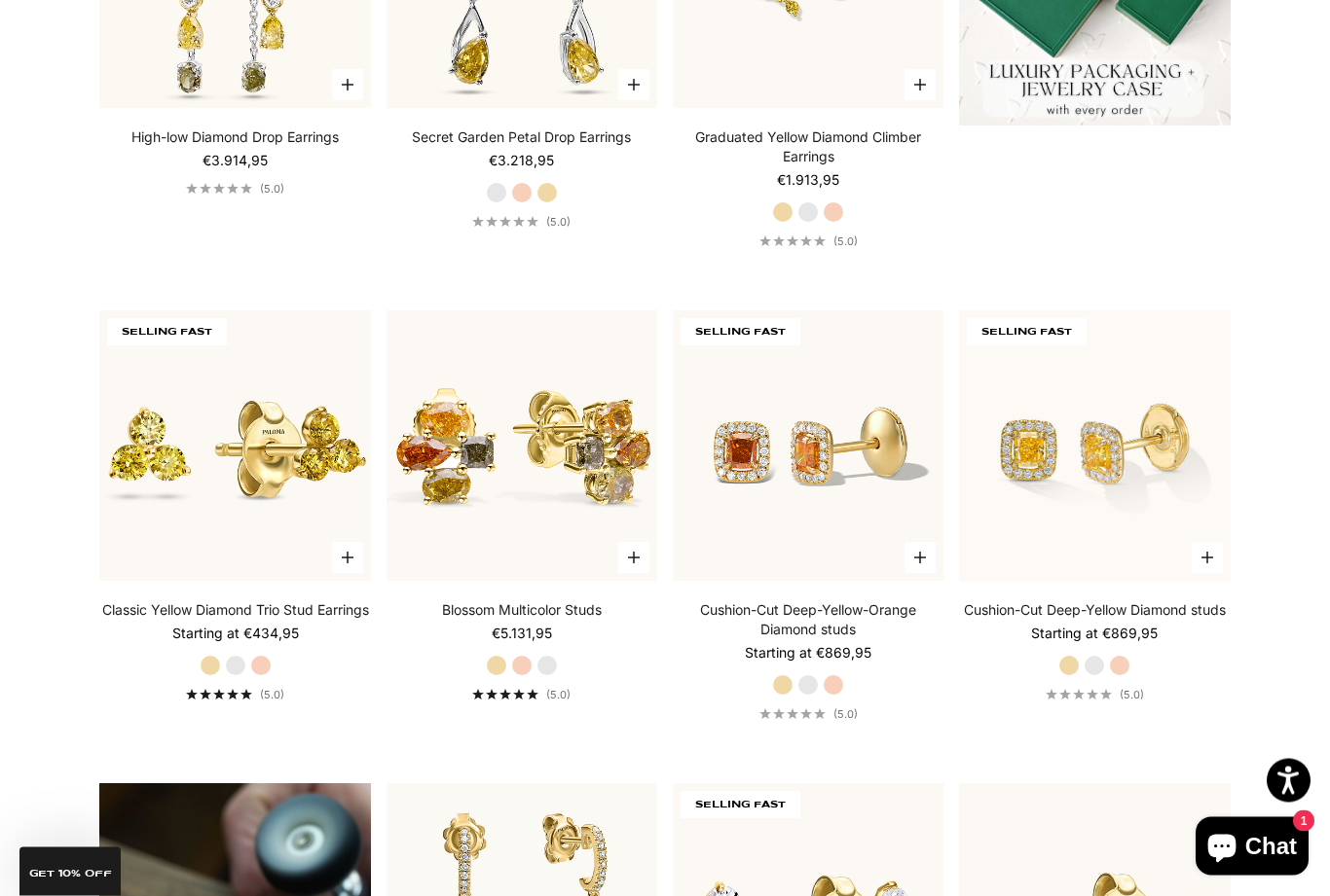
scroll to position [844, 0]
click at [235, 676] on label "White Gold" at bounding box center [236, 665] width 21 height 21
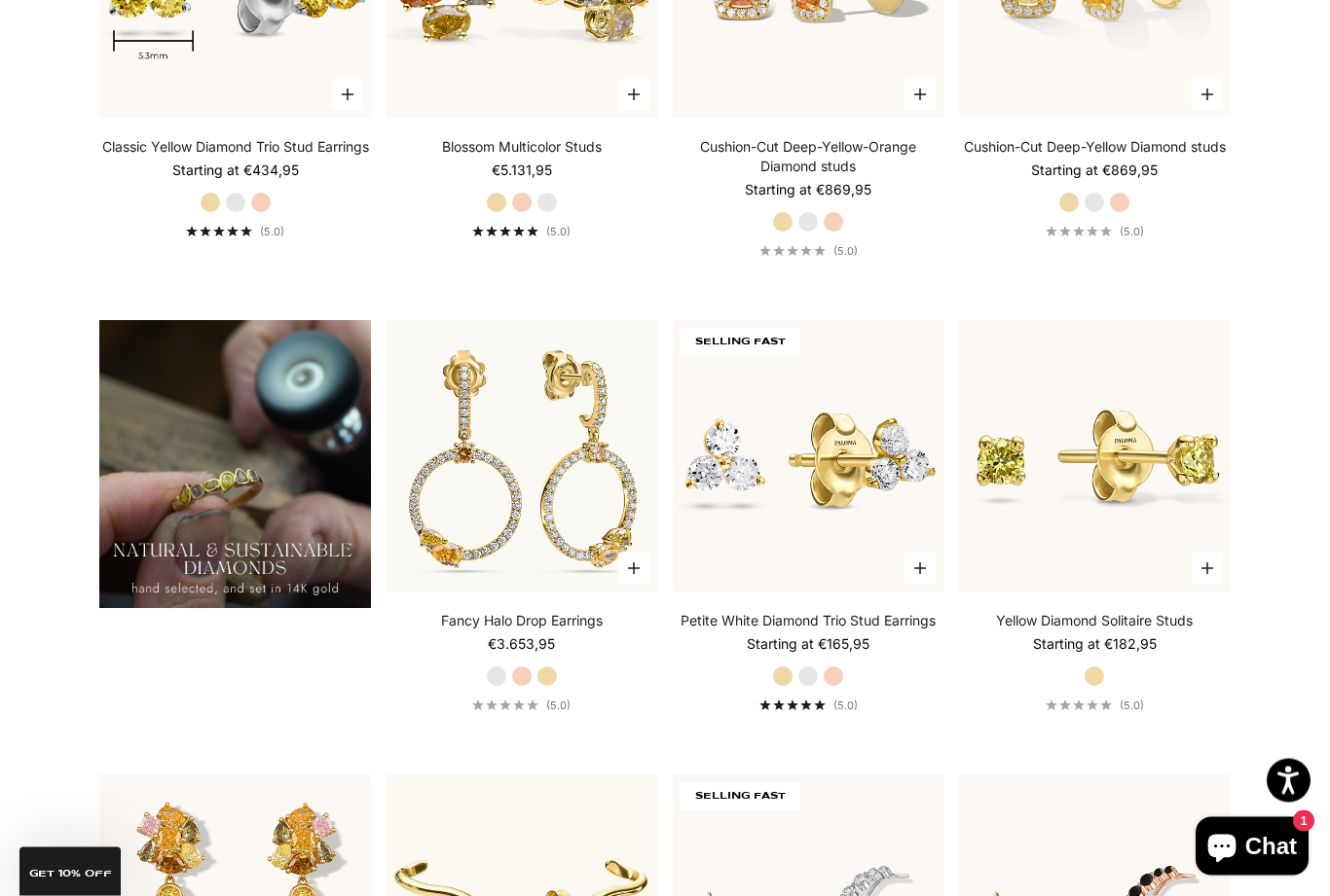
scroll to position [1308, 0]
click at [811, 687] on label "White Gold" at bounding box center [808, 676] width 21 height 21
click at [546, 687] on label "Yellow Gold" at bounding box center [547, 676] width 21 height 21
click at [520, 687] on label "Rose Gold" at bounding box center [522, 676] width 21 height 21
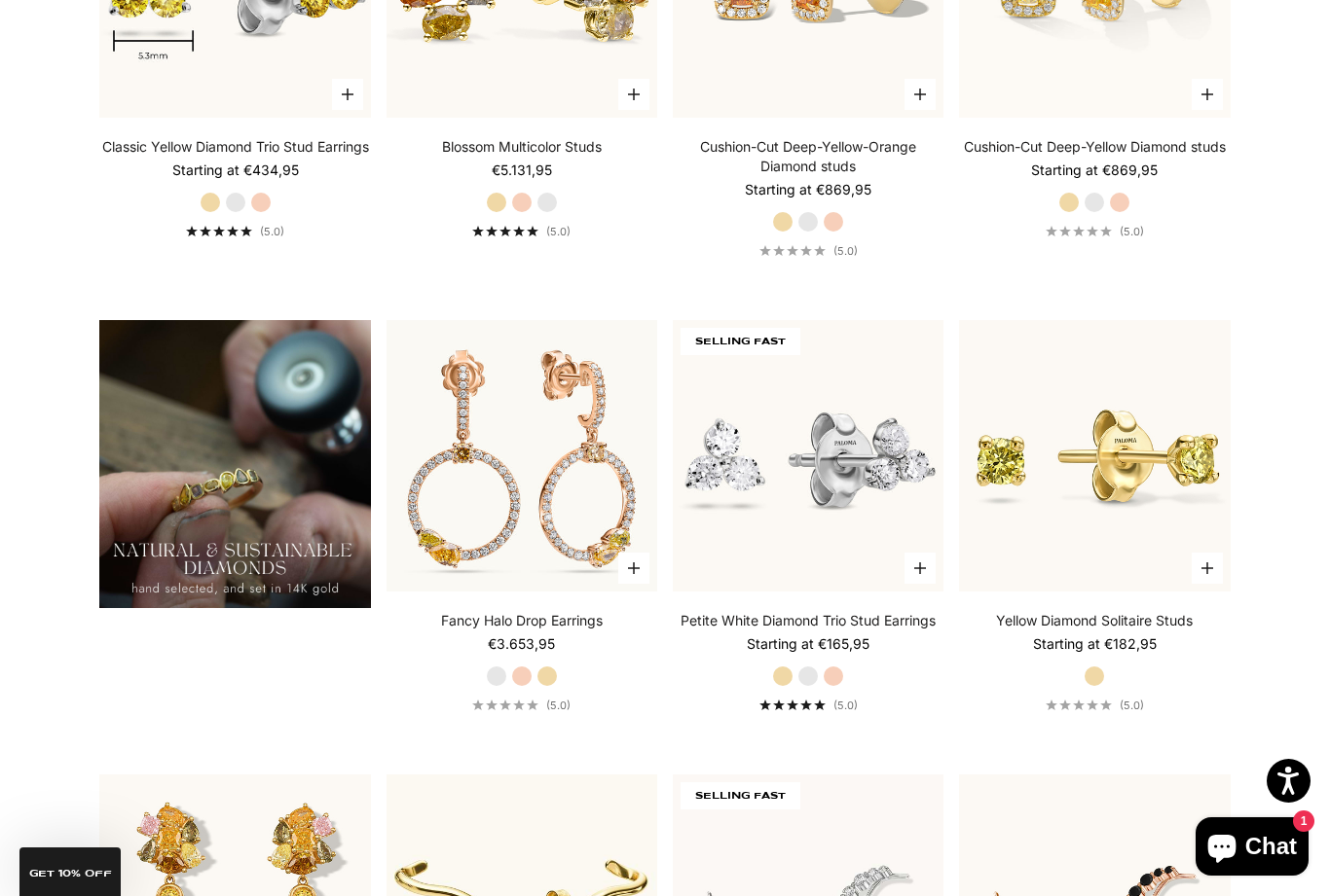
click at [495, 687] on label "White Gold" at bounding box center [497, 676] width 21 height 21
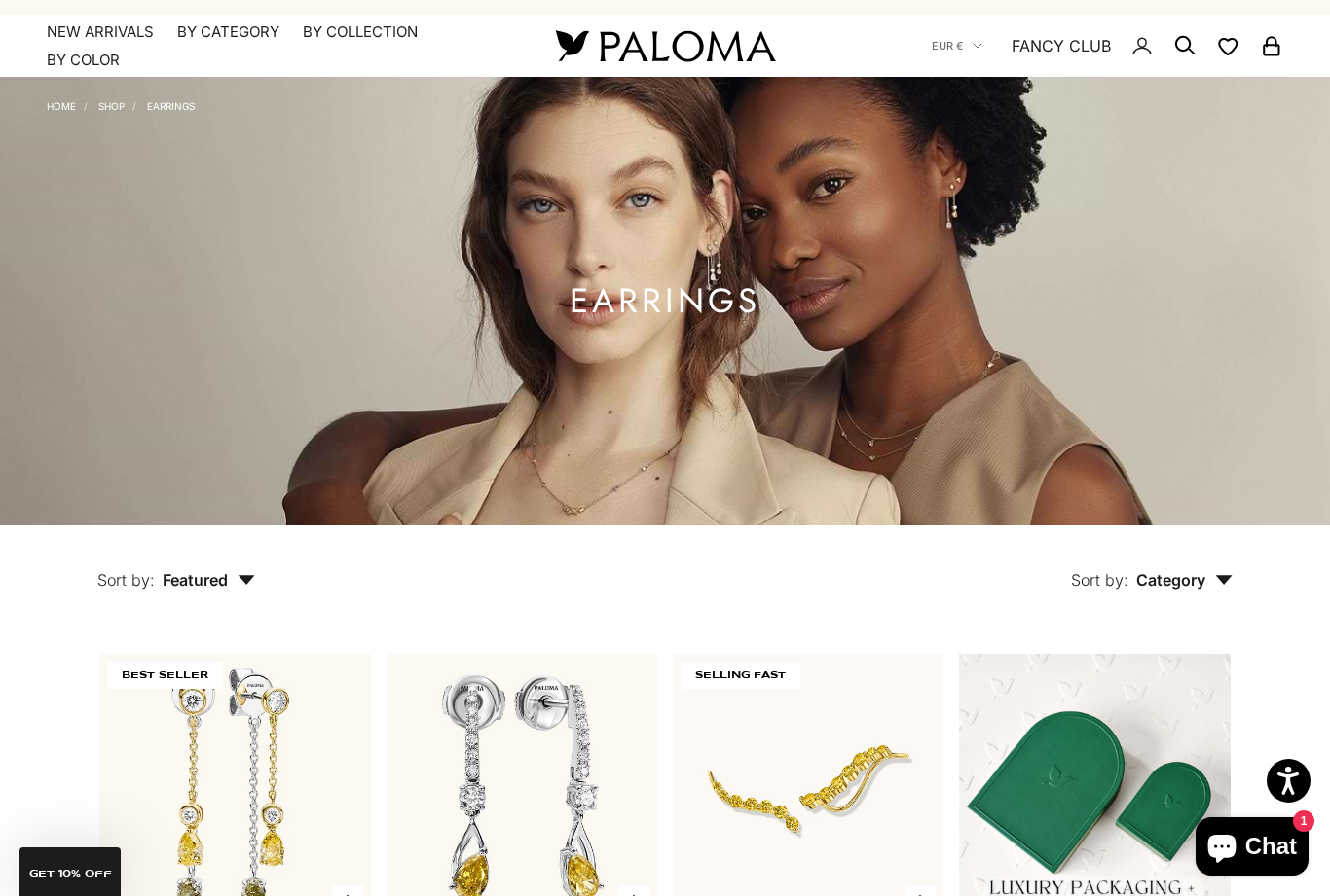
scroll to position [0, 0]
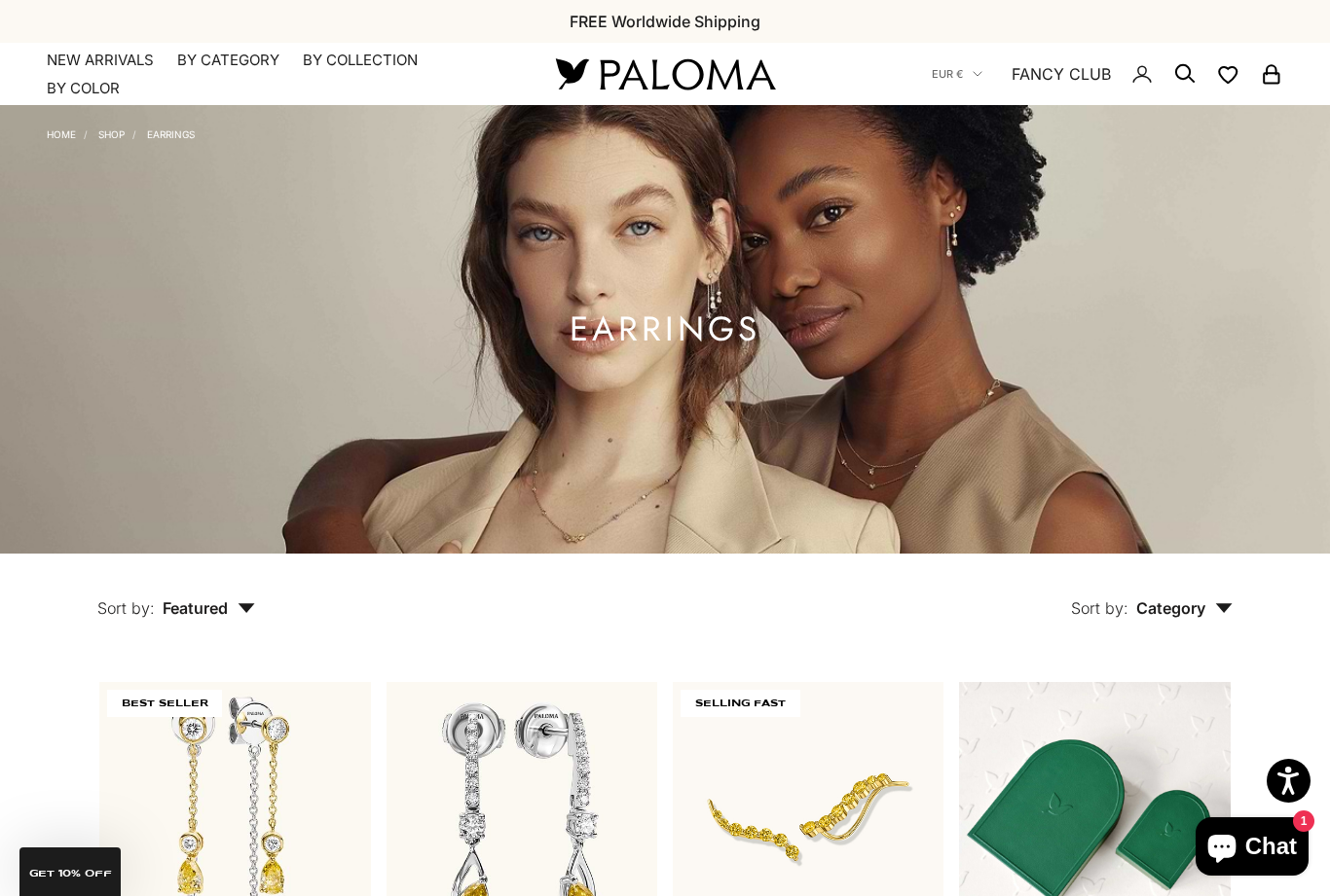
click at [242, 63] on summary "By Category" at bounding box center [228, 60] width 102 height 19
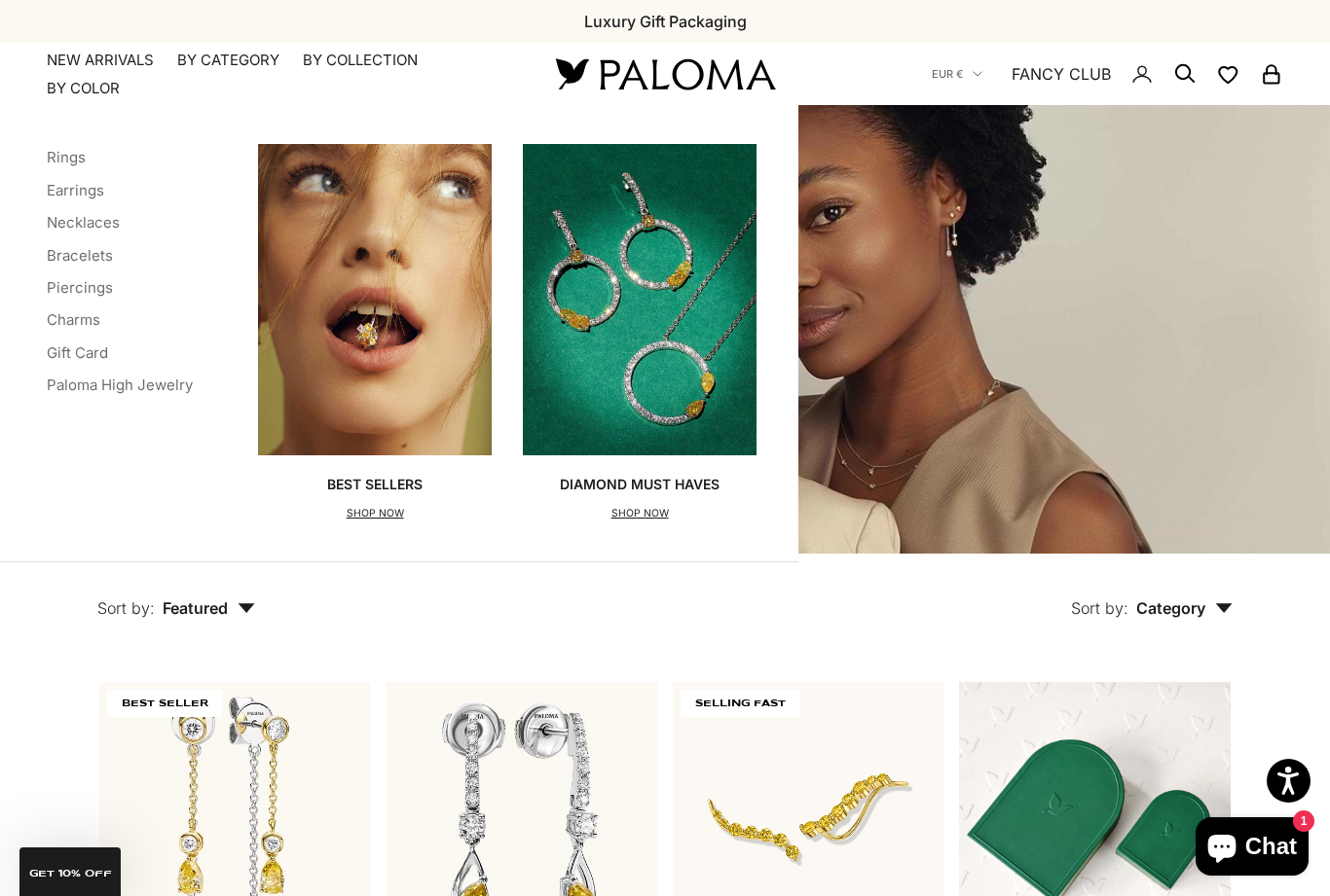
click at [69, 255] on link "Bracelets" at bounding box center [80, 255] width 66 height 19
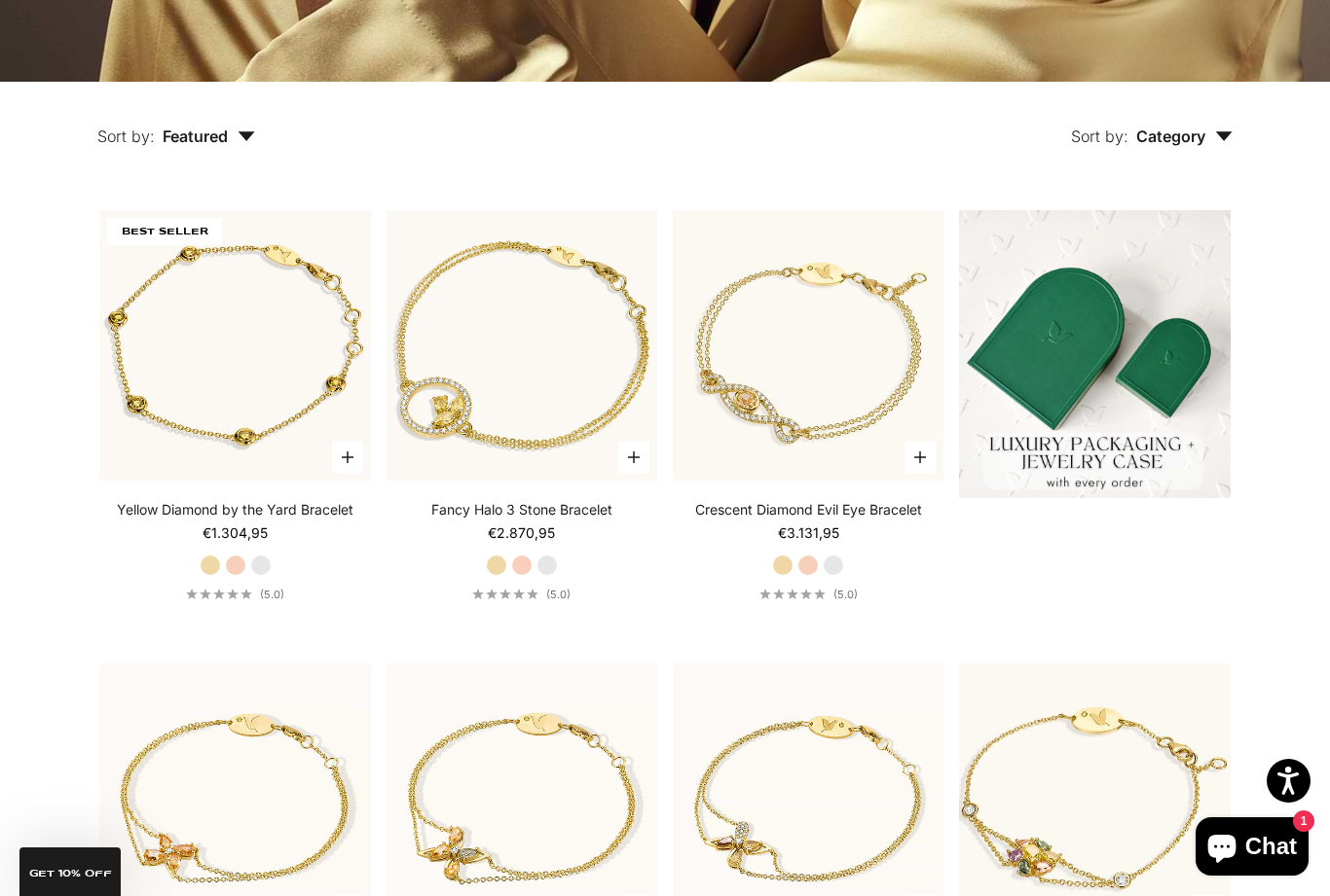
scroll to position [498, 0]
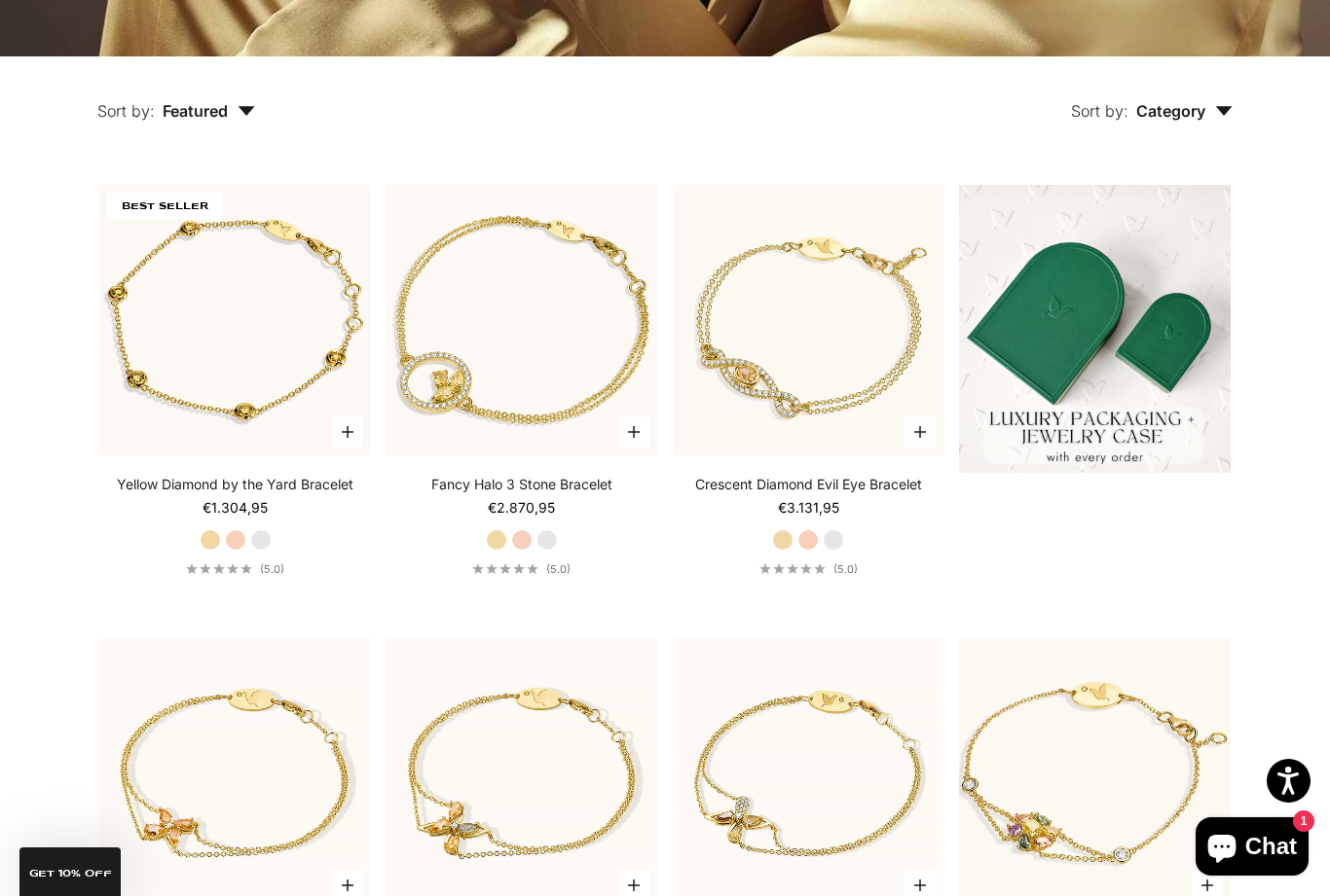
click at [261, 550] on label "White Gold" at bounding box center [261, 540] width 21 height 21
click at [548, 550] on label "White Gold" at bounding box center [547, 540] width 21 height 21
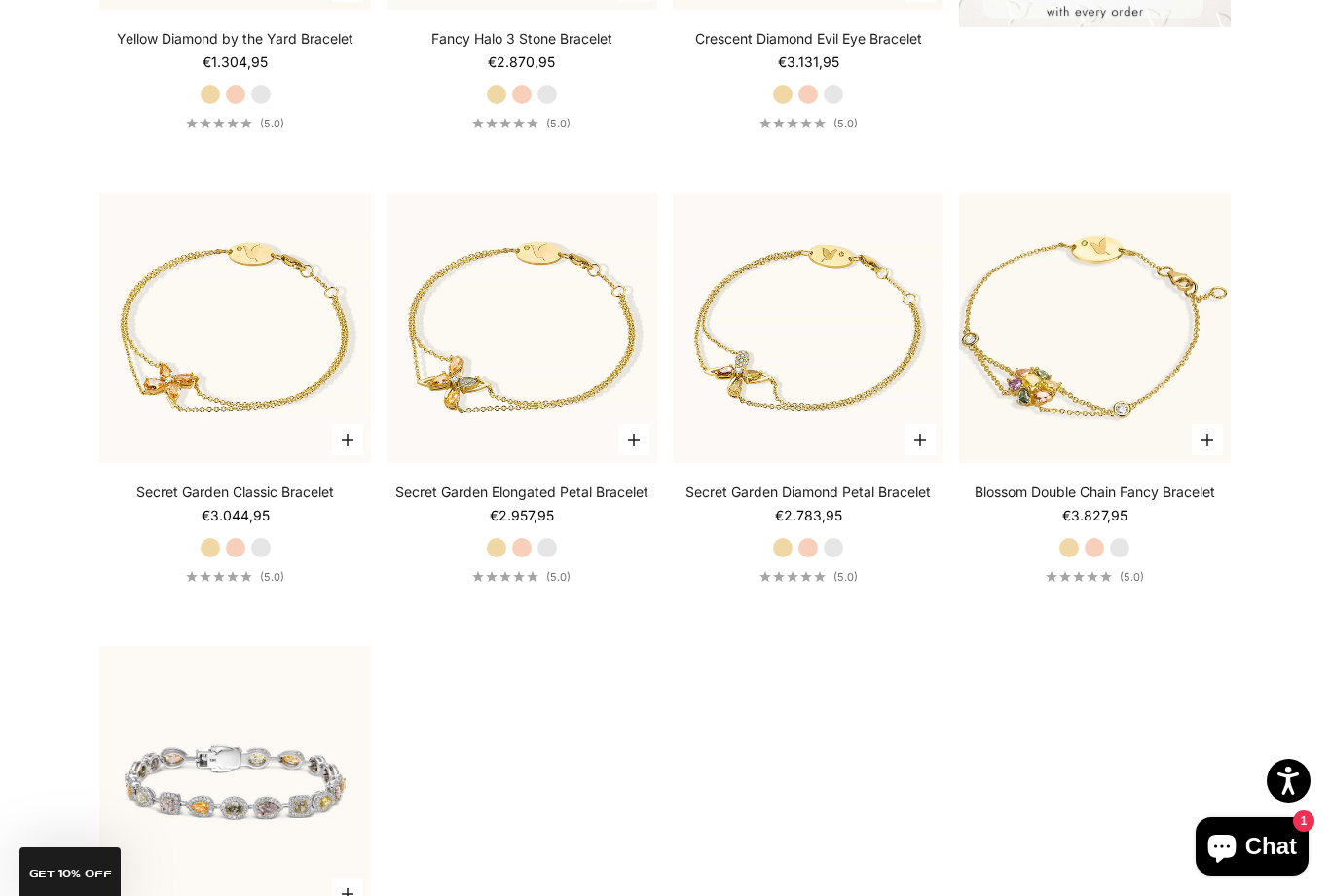
scroll to position [941, 0]
